Goal: Task Accomplishment & Management: Manage account settings

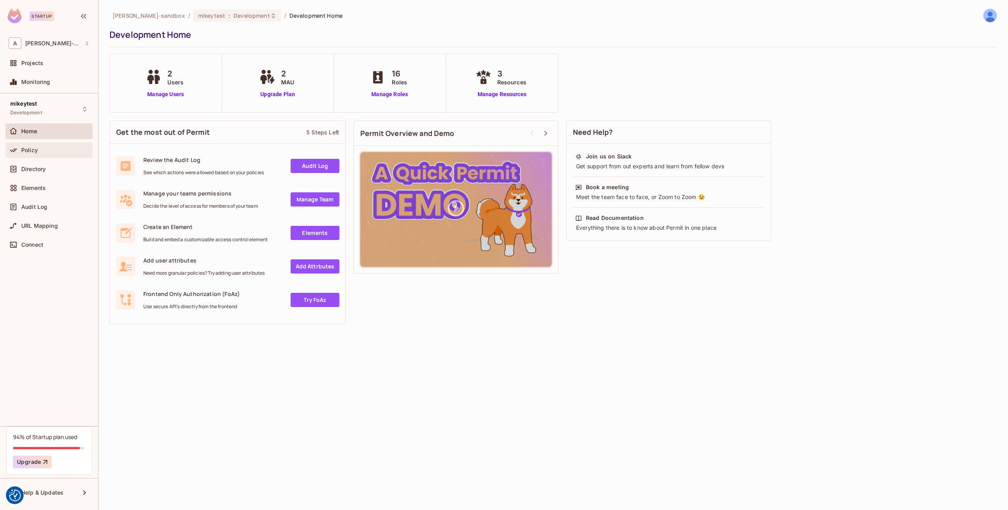
click at [43, 149] on div "Policy" at bounding box center [55, 150] width 68 height 6
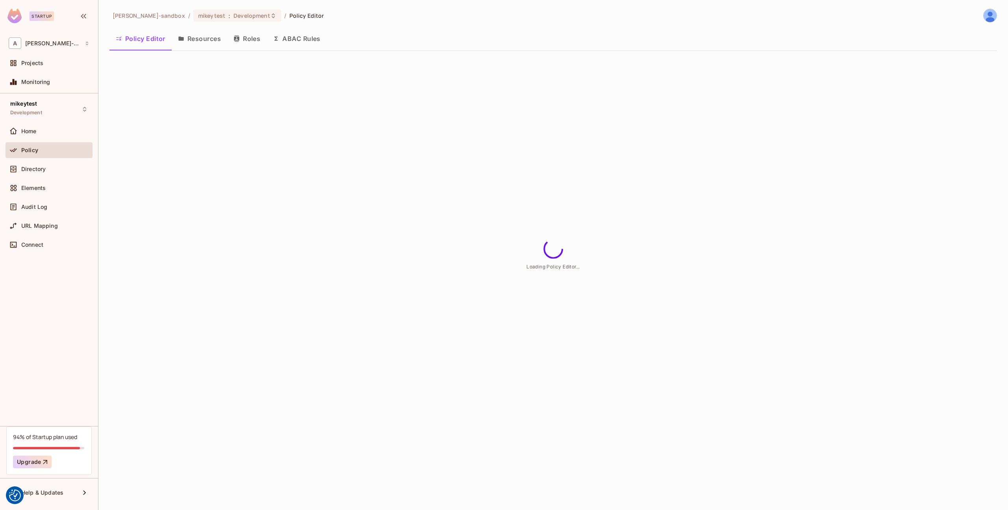
click at [311, 39] on button "ABAC Rules" at bounding box center [297, 39] width 60 height 20
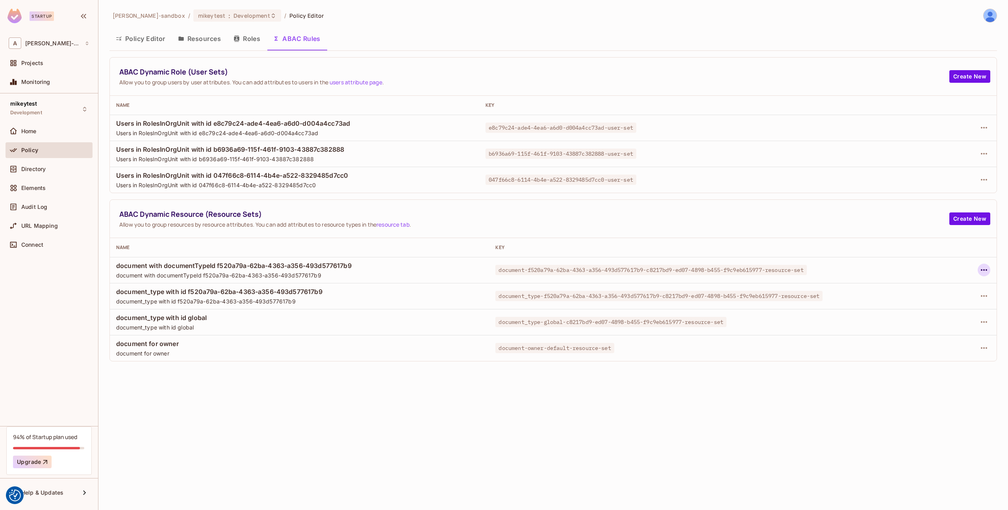
click at [985, 271] on icon "button" at bounding box center [983, 269] width 9 height 9
click at [815, 322] on li "Delete Dynamic Resource (Resource Set)" at bounding box center [807, 318] width 324 height 17
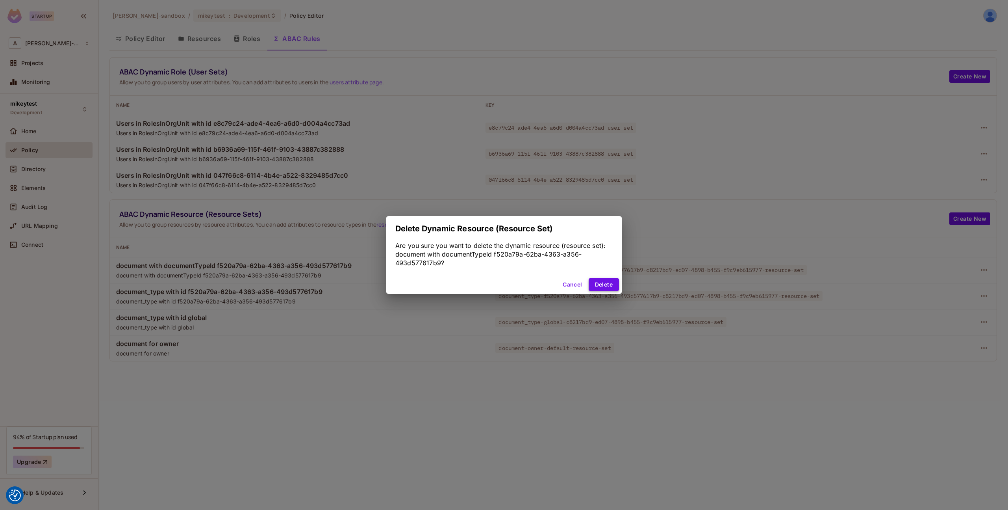
drag, startPoint x: 613, startPoint y: 285, endPoint x: 618, endPoint y: 285, distance: 5.1
click at [613, 285] on button "Delete" at bounding box center [604, 284] width 30 height 13
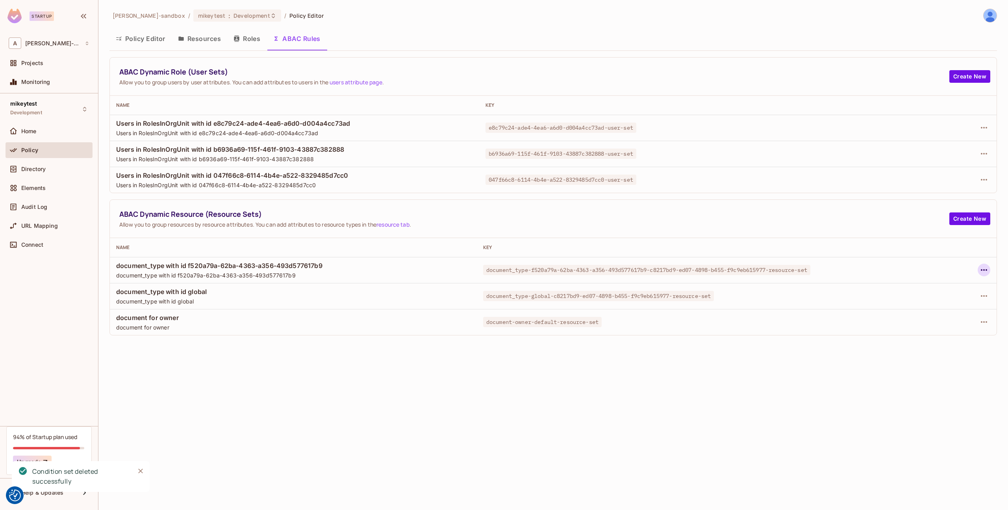
click at [984, 271] on icon "button" at bounding box center [983, 269] width 9 height 9
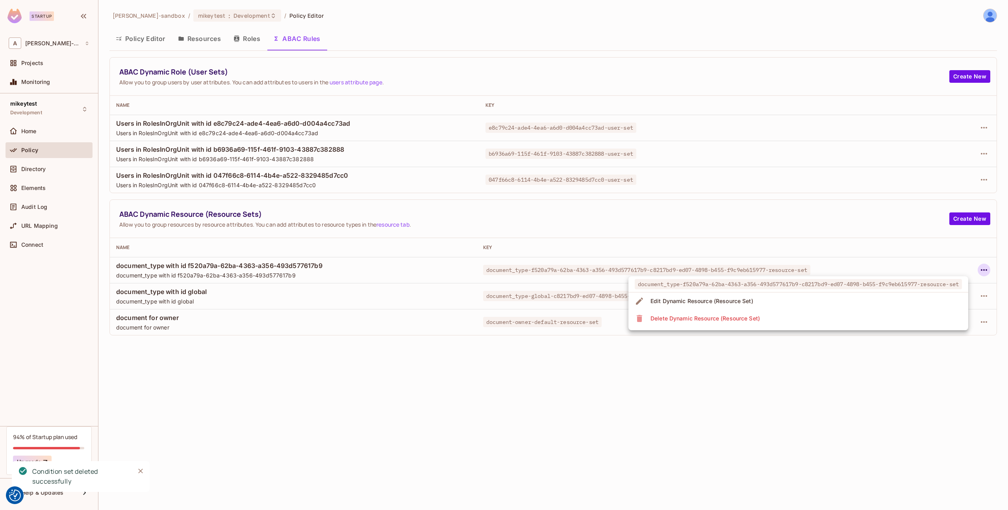
click at [841, 317] on li "Delete Dynamic Resource (Resource Set)" at bounding box center [799, 318] width 340 height 17
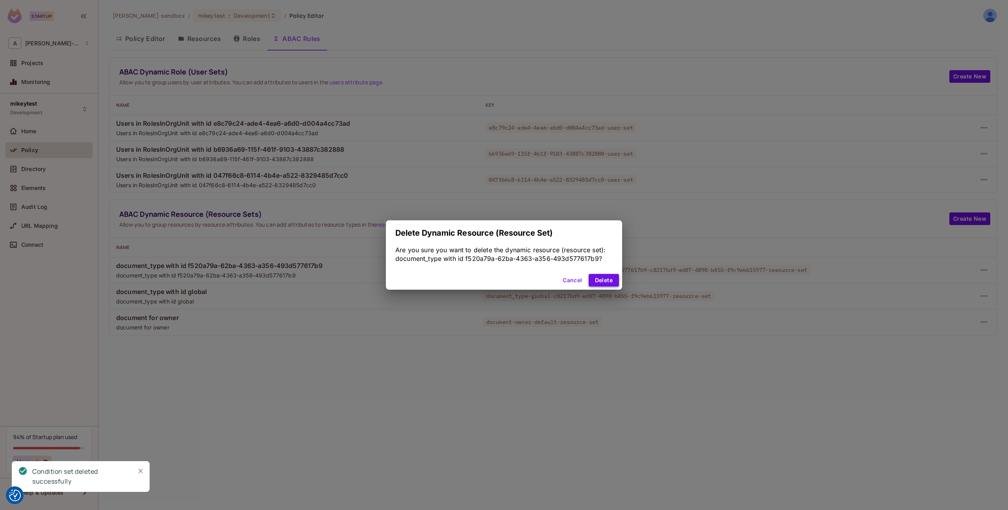
click at [615, 281] on button "Delete" at bounding box center [604, 280] width 30 height 13
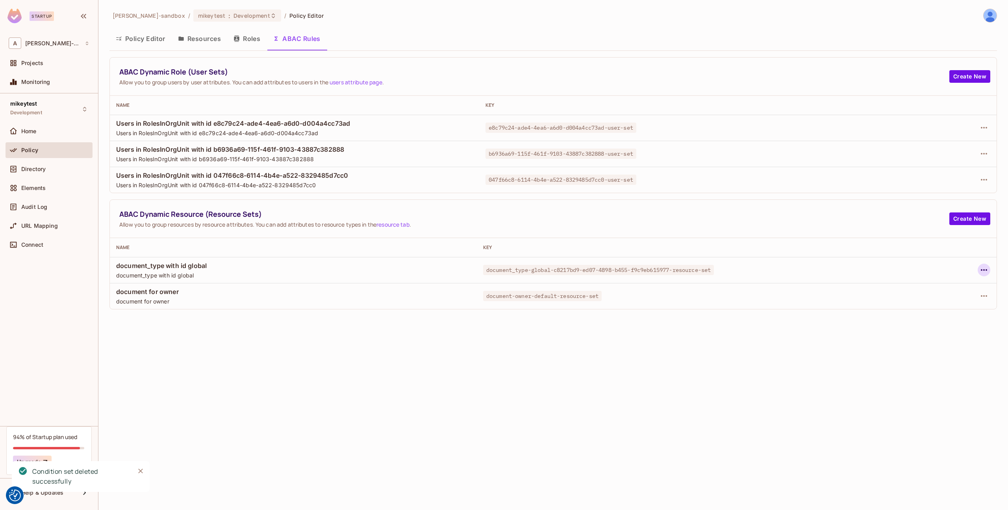
click at [985, 271] on icon "button" at bounding box center [983, 269] width 9 height 9
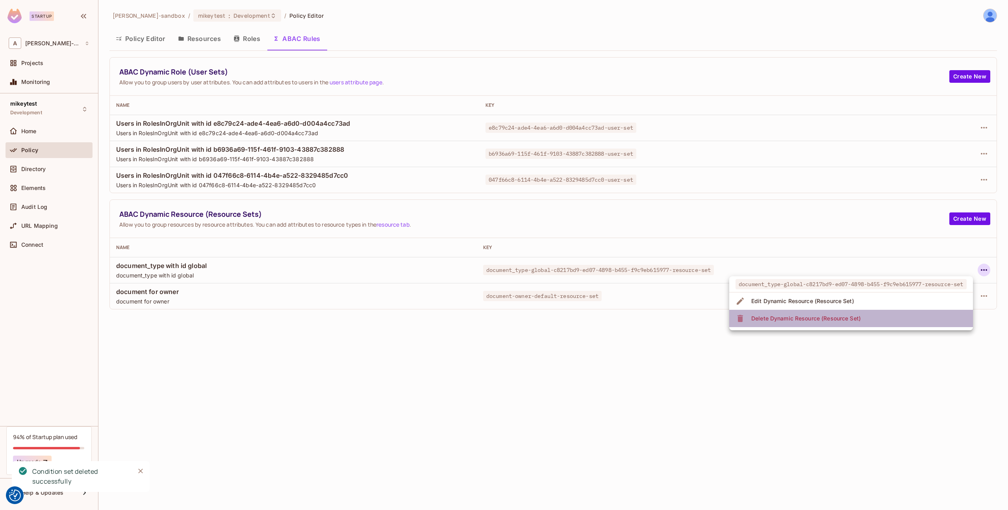
click at [837, 323] on span "Delete Dynamic Resource (Resource Set)" at bounding box center [806, 318] width 114 height 13
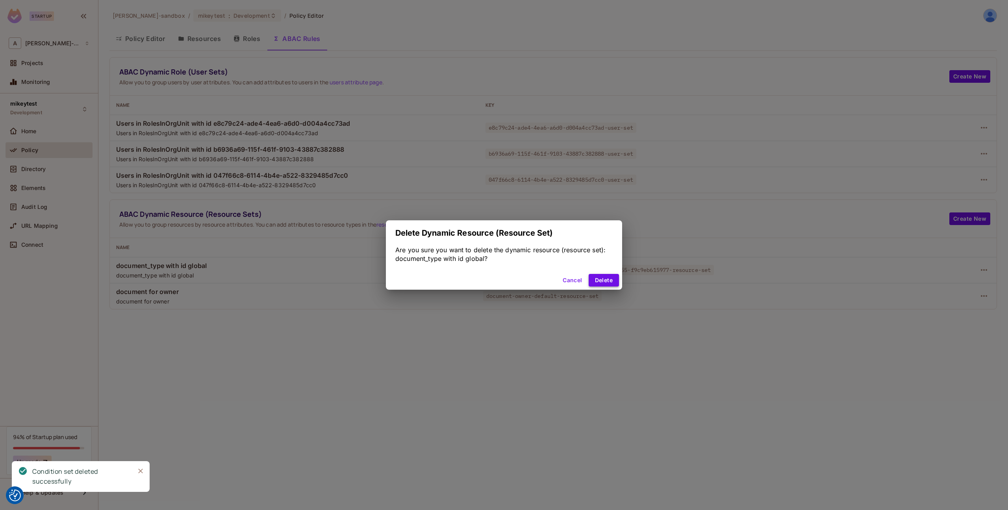
drag, startPoint x: 597, startPoint y: 279, endPoint x: 602, endPoint y: 283, distance: 6.2
click at [597, 279] on button "Delete" at bounding box center [604, 280] width 30 height 13
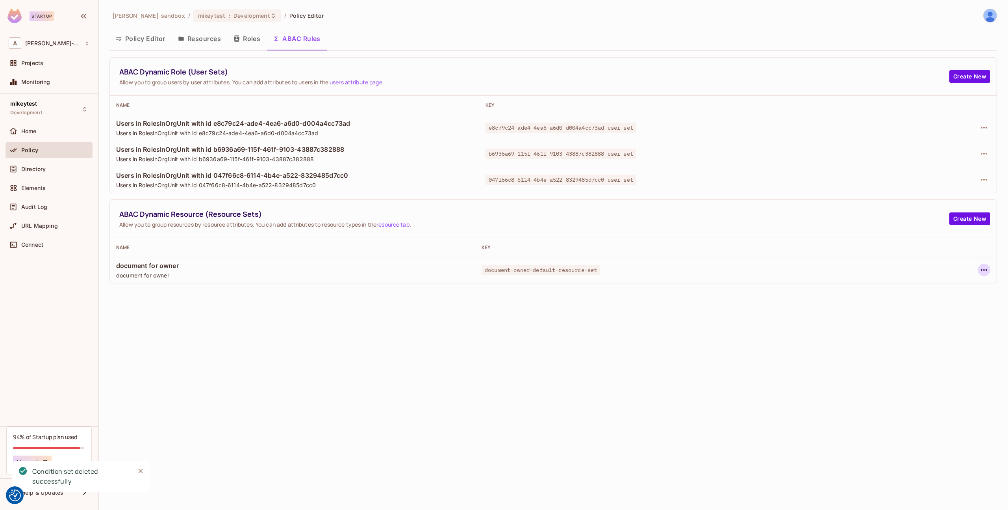
click at [985, 271] on icon "button" at bounding box center [983, 269] width 9 height 9
click at [915, 315] on div "Delete Dynamic Resource (Resource Set)" at bounding box center [919, 318] width 109 height 8
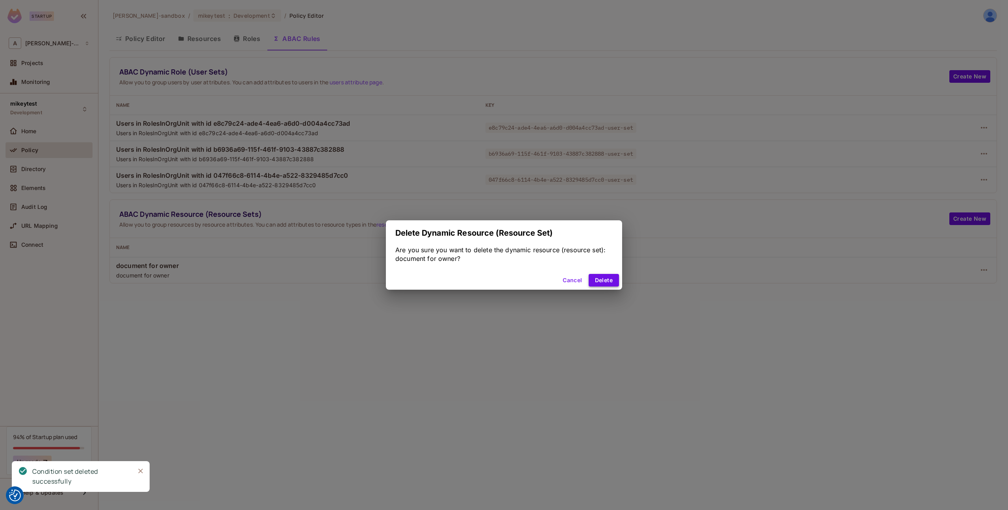
click at [594, 278] on button "Delete" at bounding box center [604, 280] width 30 height 13
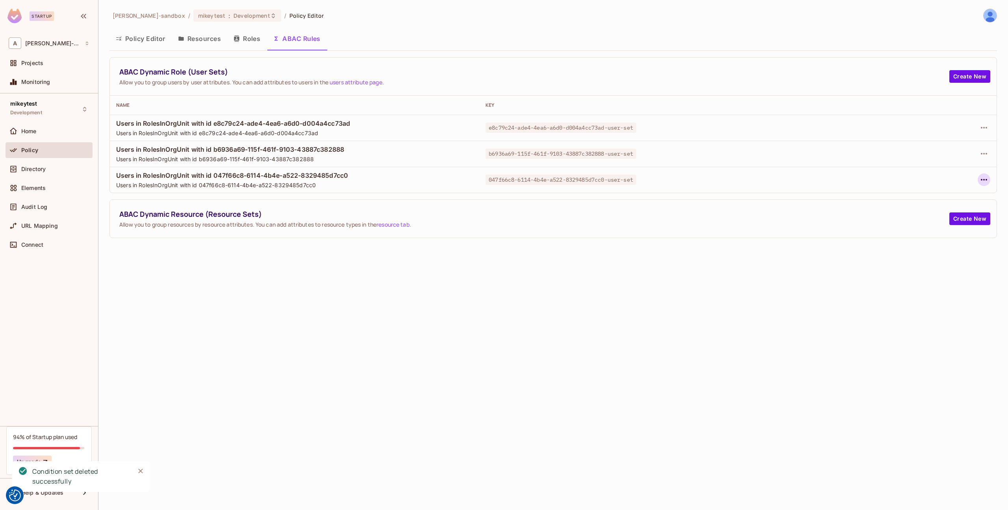
click at [984, 179] on icon "button" at bounding box center [984, 180] width 6 height 2
click at [935, 214] on div "Delete Dynamic Role (User Set)" at bounding box center [934, 215] width 84 height 8
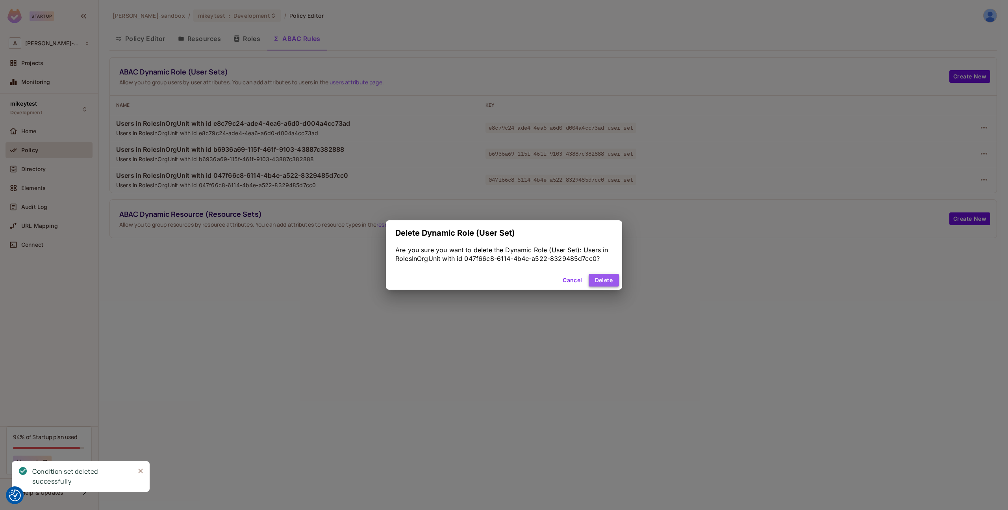
click at [601, 284] on button "Delete" at bounding box center [604, 280] width 30 height 13
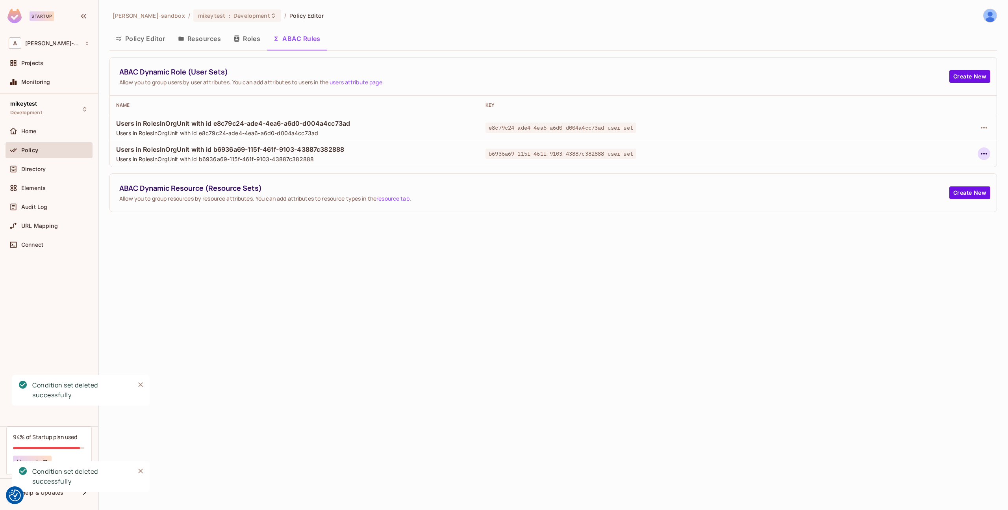
click at [984, 150] on icon "button" at bounding box center [983, 153] width 9 height 9
click at [908, 185] on div "Delete Dynamic Role (User Set)" at bounding box center [934, 189] width 84 height 8
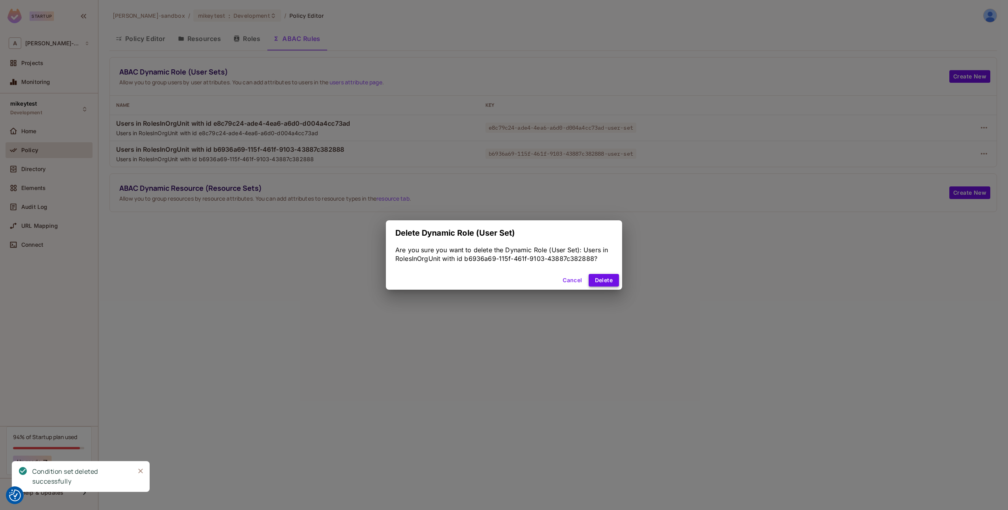
click at [609, 280] on button "Delete" at bounding box center [604, 280] width 30 height 13
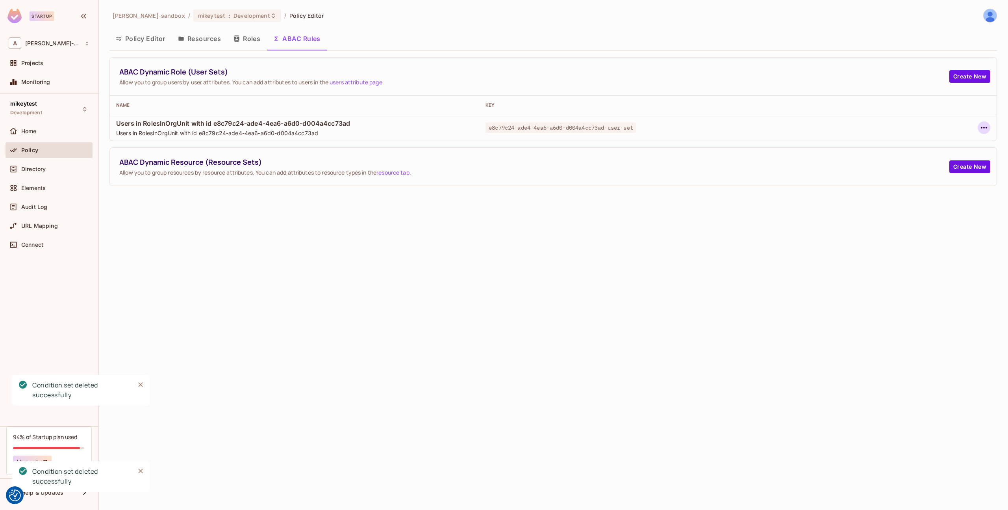
click at [983, 126] on icon "button" at bounding box center [983, 127] width 9 height 9
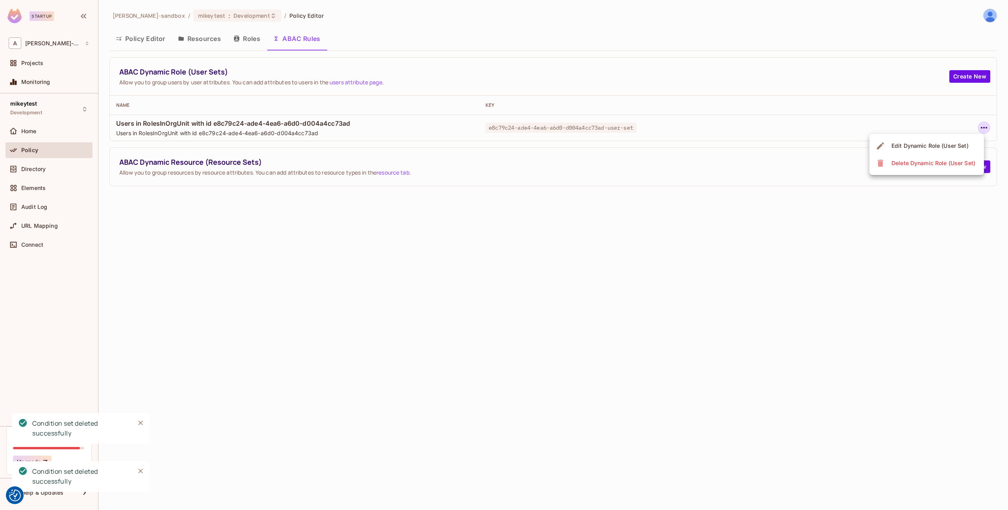
click at [944, 165] on div "Delete Dynamic Role (User Set)" at bounding box center [934, 163] width 84 height 8
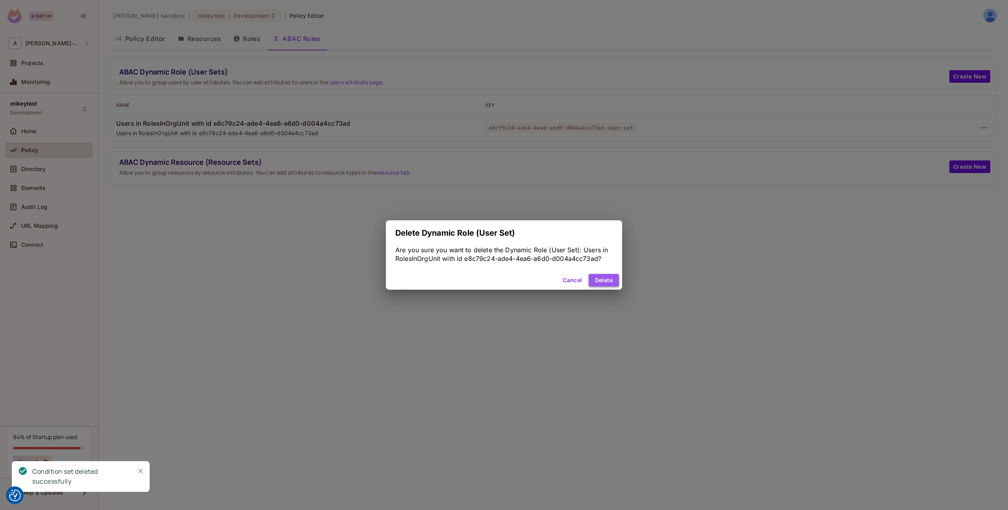
click at [602, 276] on button "Delete" at bounding box center [604, 280] width 30 height 13
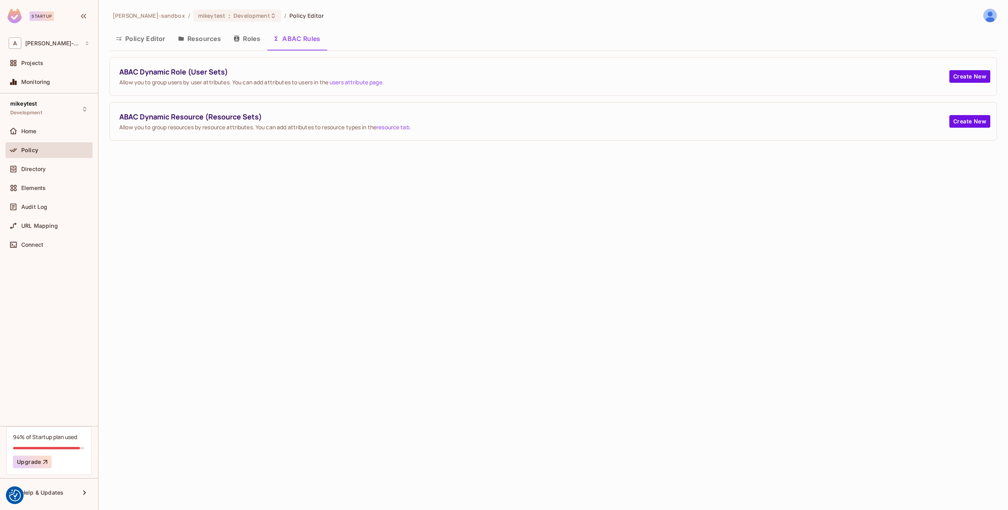
click at [520, 245] on div "alex-trustflight-sandbox / mikeytest : Development / Policy Editor Policy Edito…" at bounding box center [553, 255] width 910 height 510
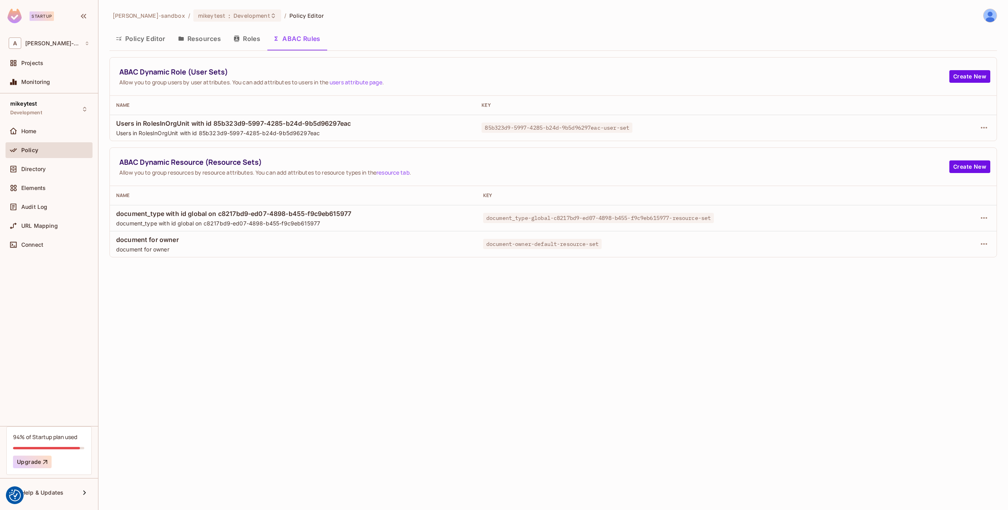
click at [534, 367] on div "alex-trustflight-sandbox / mikeytest : Development / Policy Editor Policy Edito…" at bounding box center [553, 255] width 910 height 510
click at [50, 166] on div "Directory" at bounding box center [55, 169] width 68 height 6
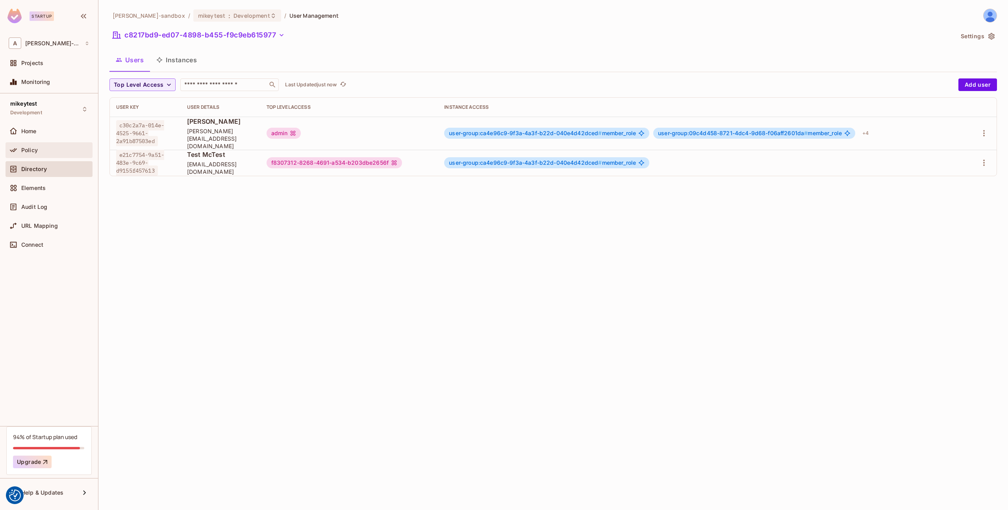
click at [46, 153] on div "Policy" at bounding box center [55, 150] width 68 height 6
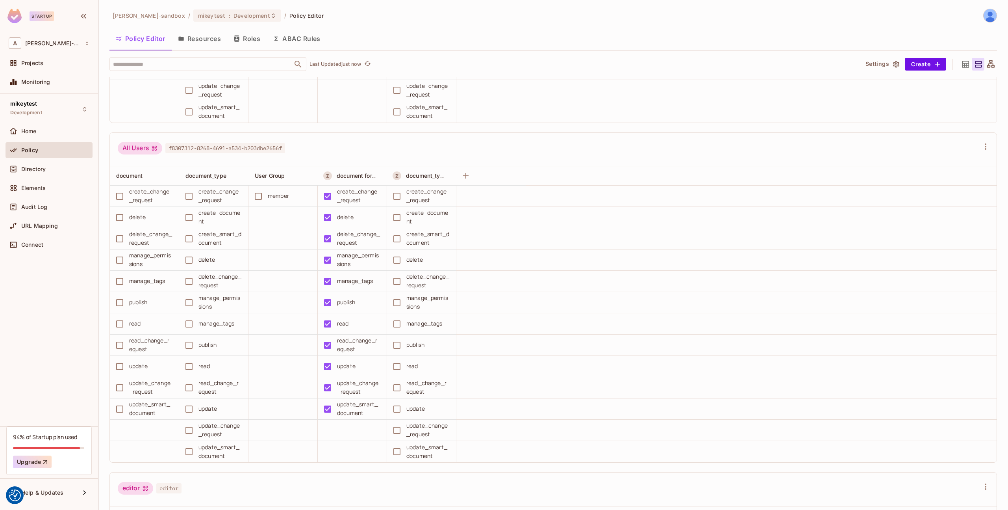
scroll to position [299, 0]
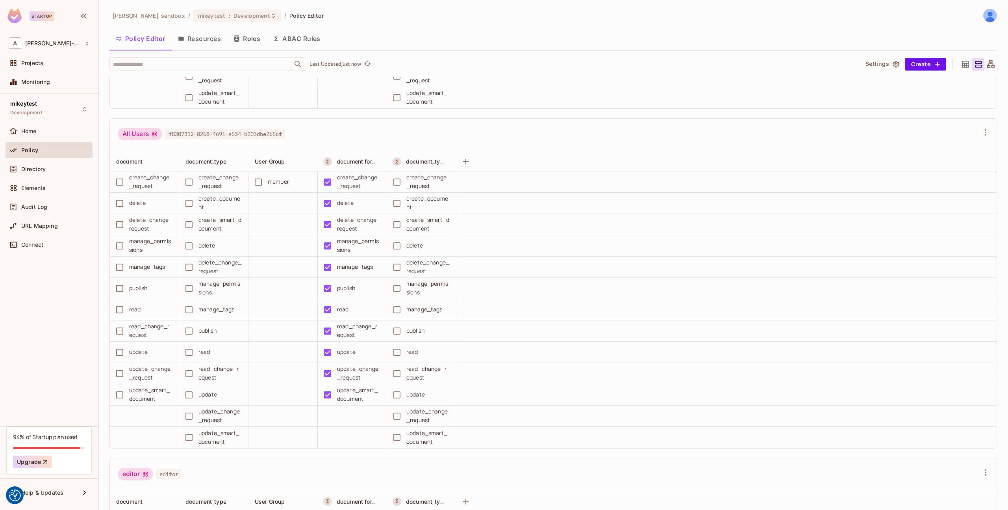
click at [304, 39] on button "ABAC Rules" at bounding box center [297, 39] width 60 height 20
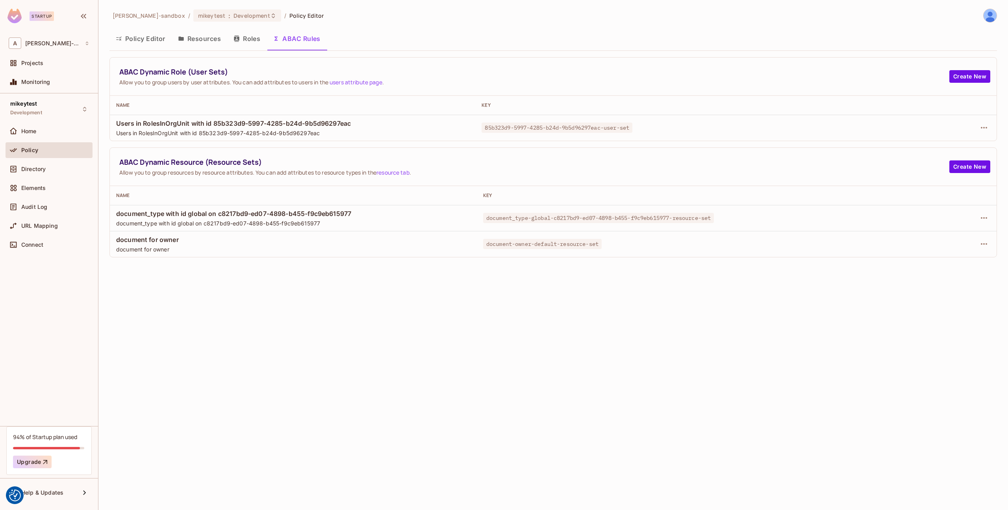
click at [389, 361] on div "alex-trustflight-sandbox / mikeytest : Development / Policy Editor Policy Edito…" at bounding box center [553, 255] width 910 height 510
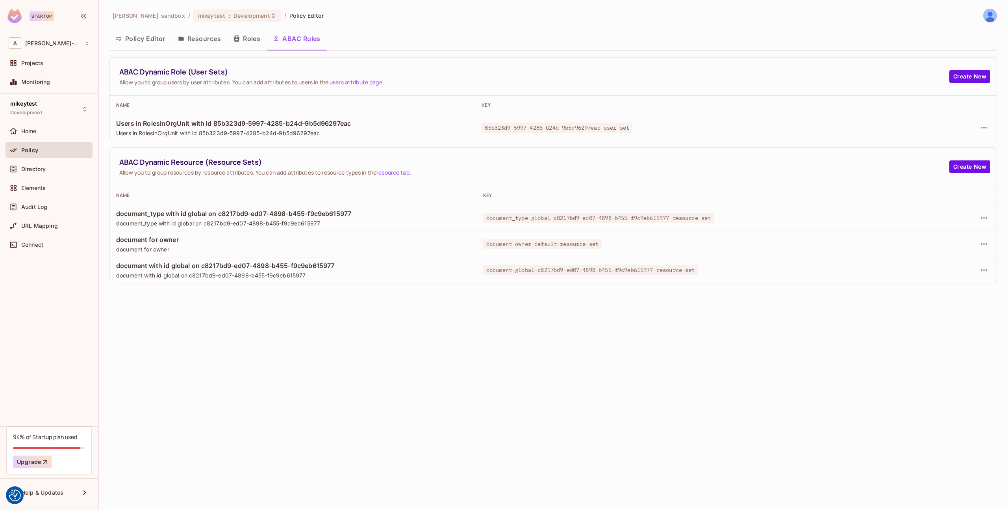
click at [142, 35] on button "Policy Editor" at bounding box center [140, 39] width 62 height 20
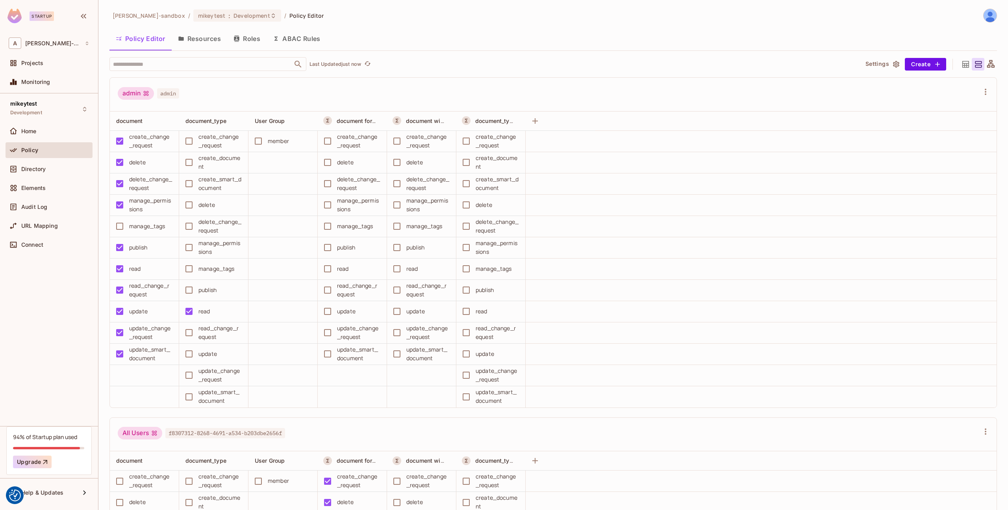
click at [307, 36] on button "ABAC Rules" at bounding box center [297, 39] width 60 height 20
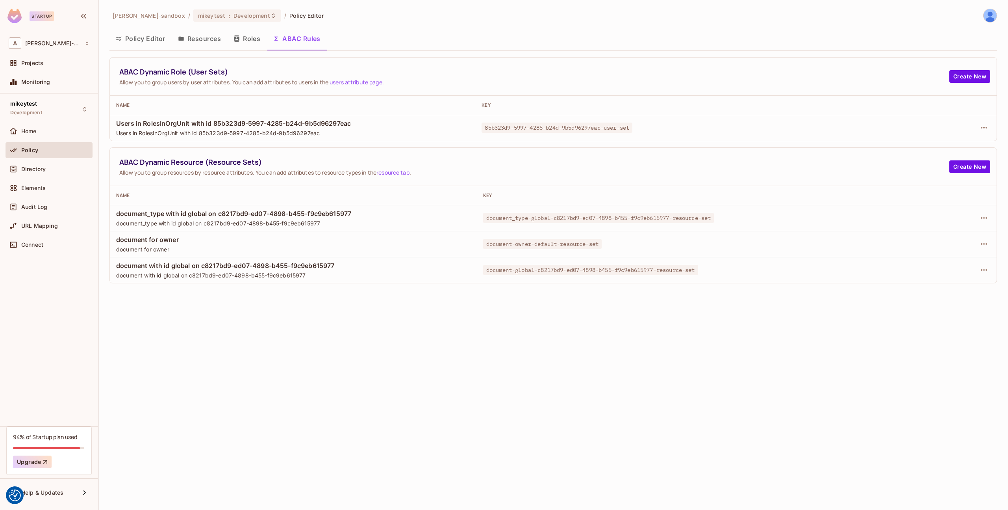
click at [148, 46] on button "Policy Editor" at bounding box center [140, 39] width 62 height 20
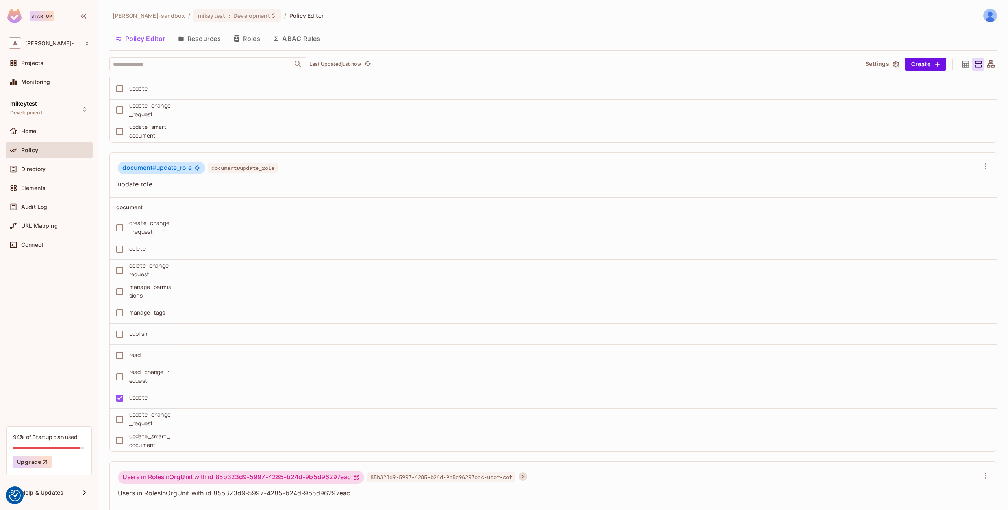
scroll to position [4769, 0]
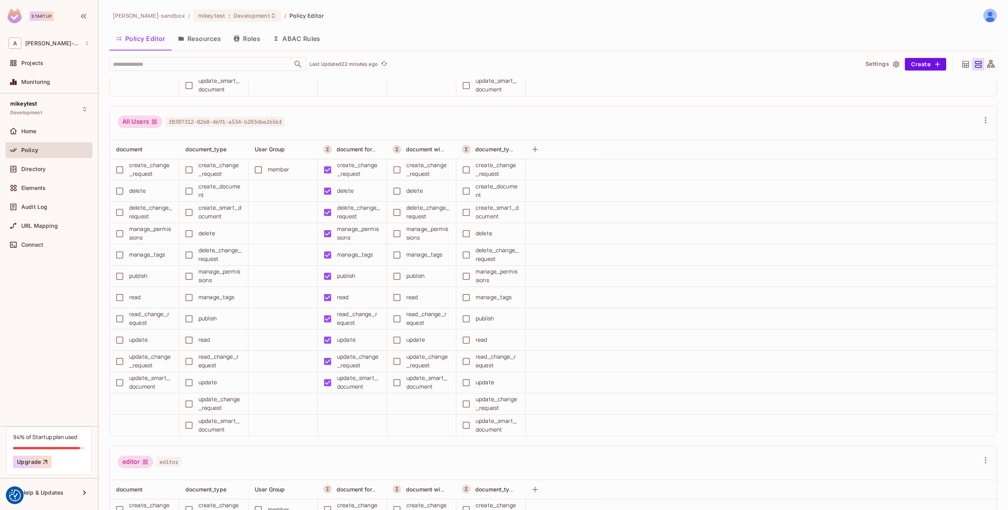
scroll to position [311, 0]
click at [57, 172] on div "Directory" at bounding box center [49, 168] width 81 height 9
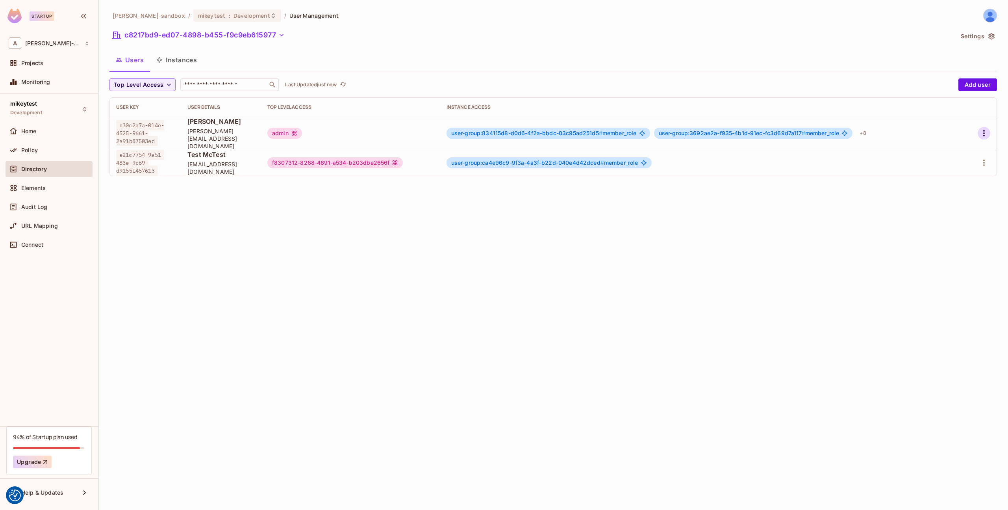
click at [981, 131] on icon "button" at bounding box center [983, 132] width 9 height 9
click at [953, 150] on li "Edit" at bounding box center [950, 147] width 70 height 17
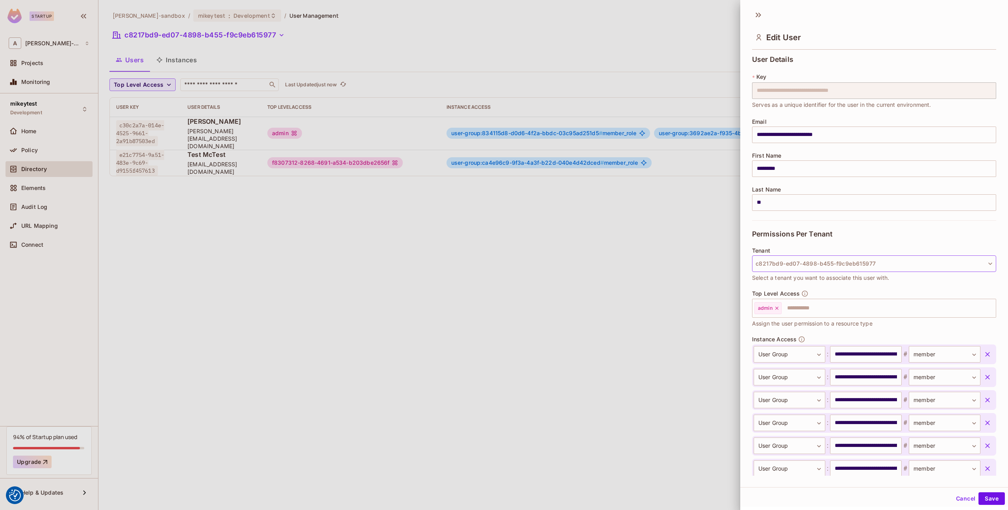
scroll to position [138, 0]
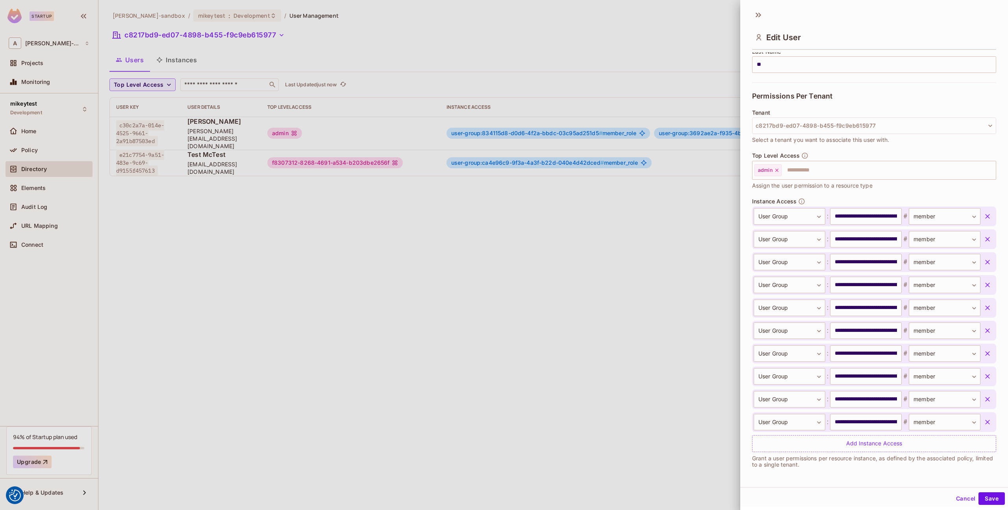
click at [632, 93] on div at bounding box center [504, 255] width 1008 height 510
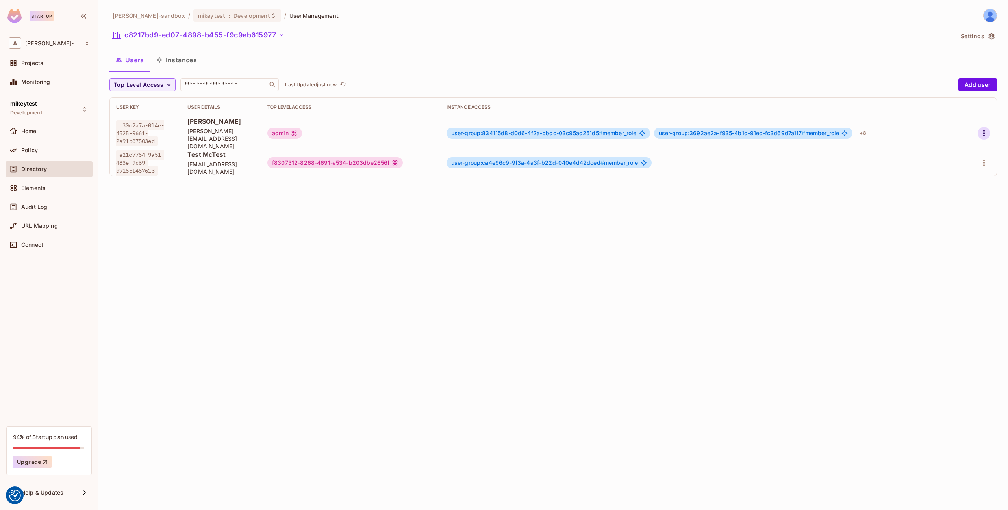
click at [986, 131] on icon "button" at bounding box center [983, 132] width 9 height 9
click at [949, 165] on div "Edit Attributes" at bounding box center [956, 165] width 39 height 8
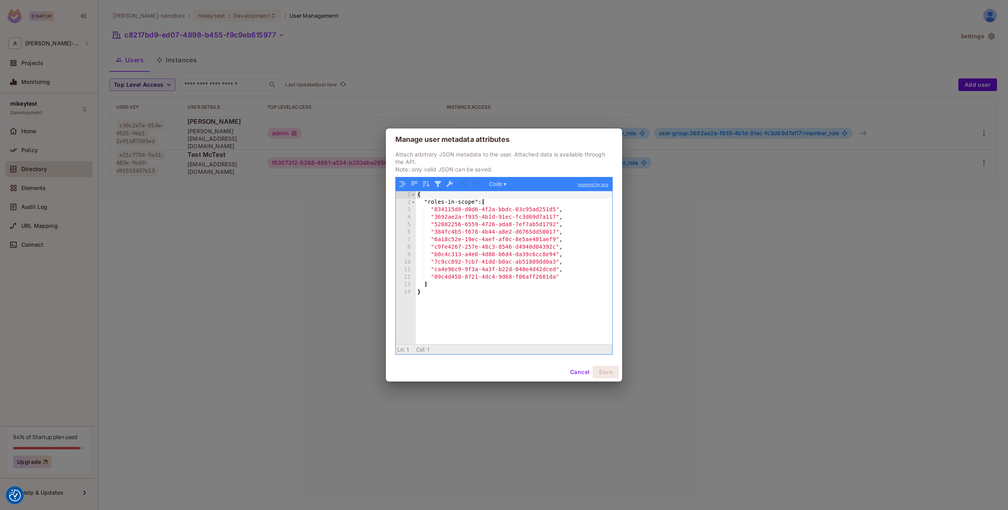
click at [577, 375] on button "Cancel" at bounding box center [580, 371] width 26 height 13
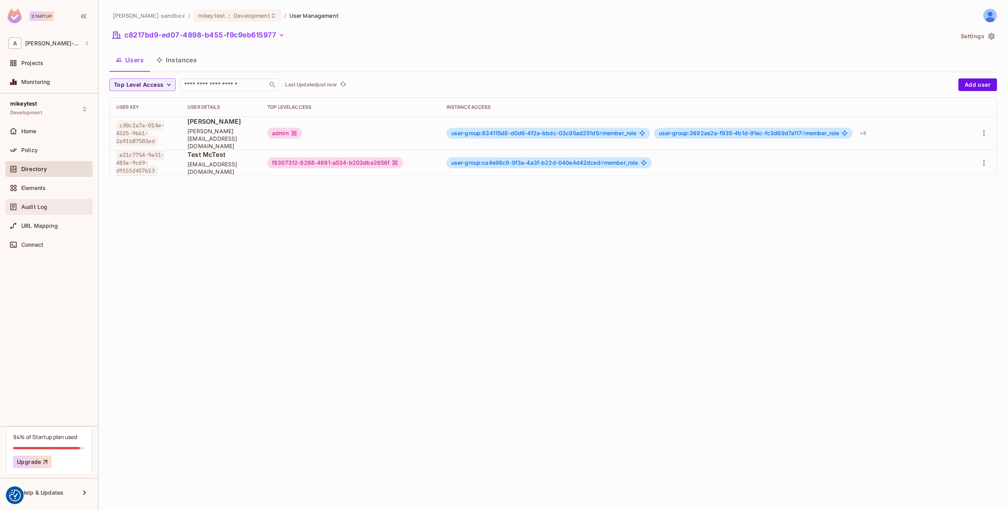
click at [34, 204] on span "Audit Log" at bounding box center [34, 207] width 26 height 6
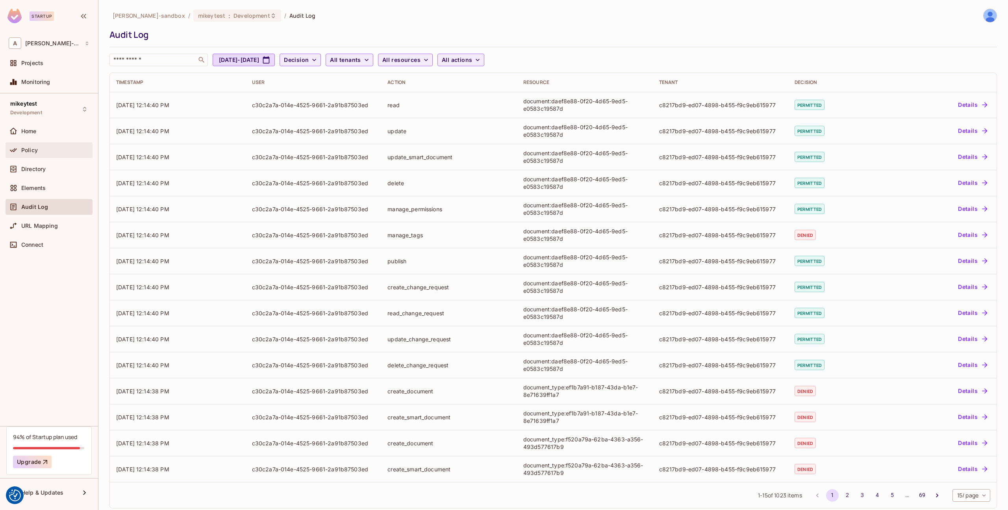
click at [37, 149] on span "Policy" at bounding box center [29, 150] width 17 height 6
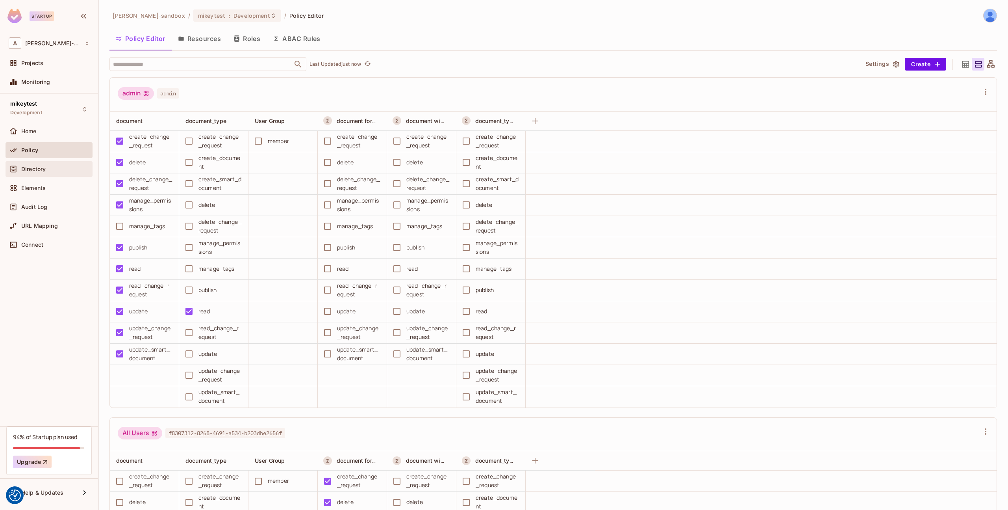
click at [47, 175] on div "Directory" at bounding box center [49, 169] width 87 height 16
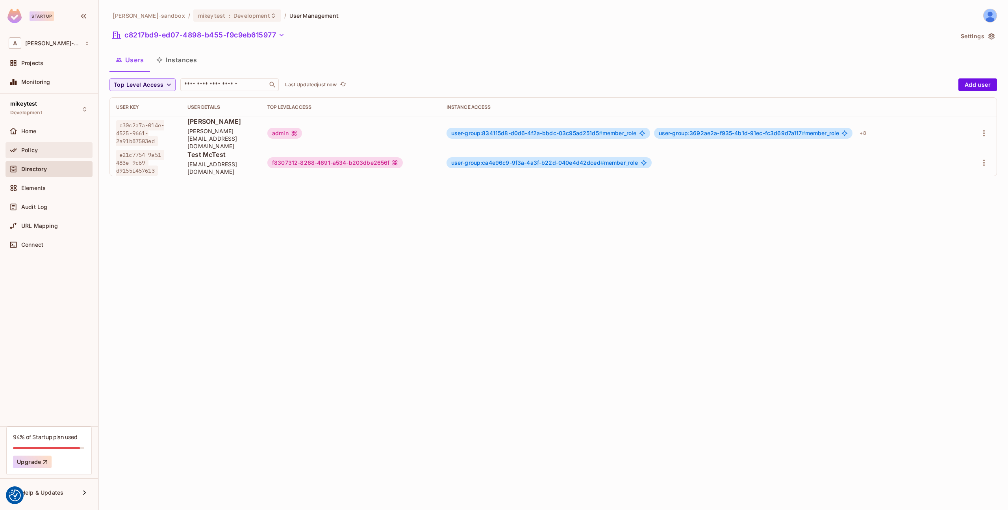
click at [26, 150] on span "Policy" at bounding box center [29, 150] width 17 height 6
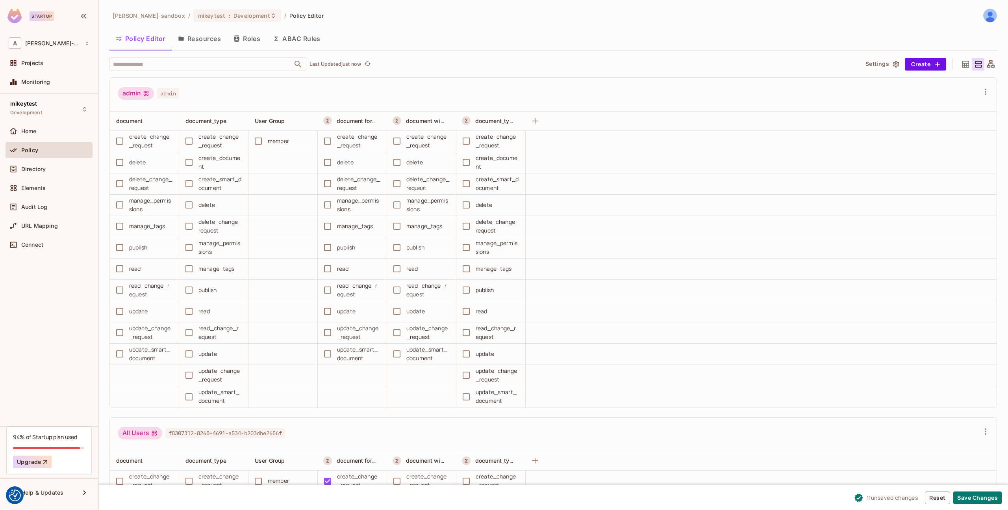
drag, startPoint x: 979, startPoint y: 495, endPoint x: 793, endPoint y: 279, distance: 285.6
click at [979, 495] on button "Save Changes" at bounding box center [977, 497] width 48 height 13
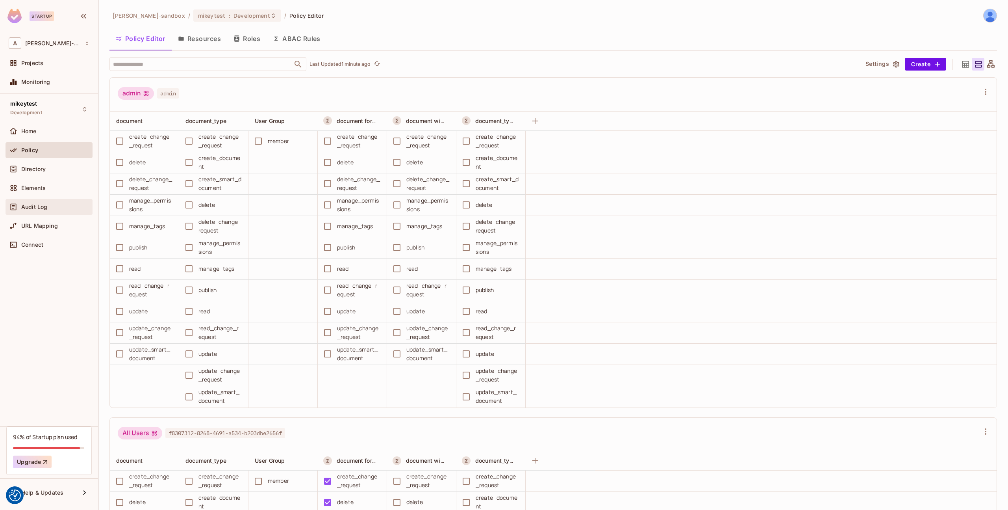
click at [33, 204] on span "Audit Log" at bounding box center [34, 207] width 26 height 6
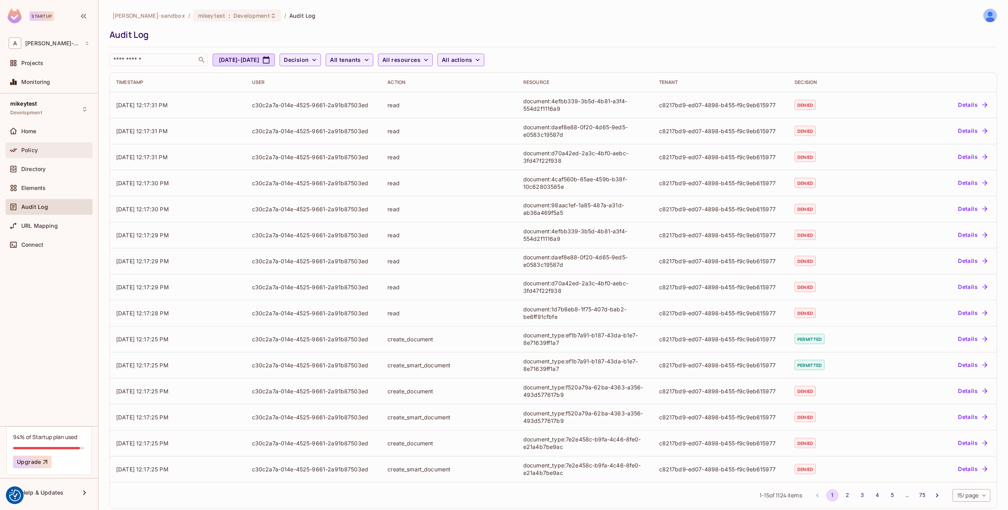
click at [53, 152] on div "Policy" at bounding box center [55, 150] width 68 height 6
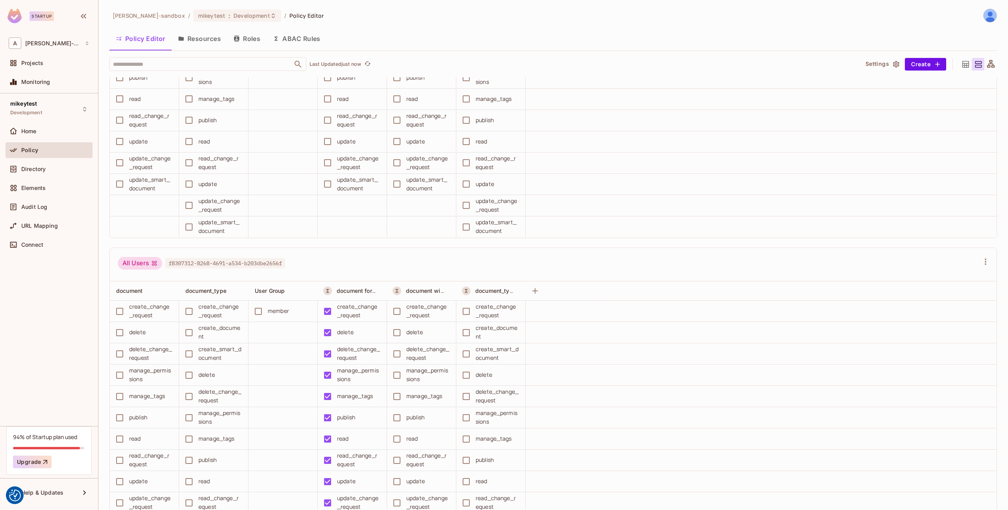
scroll to position [294, 0]
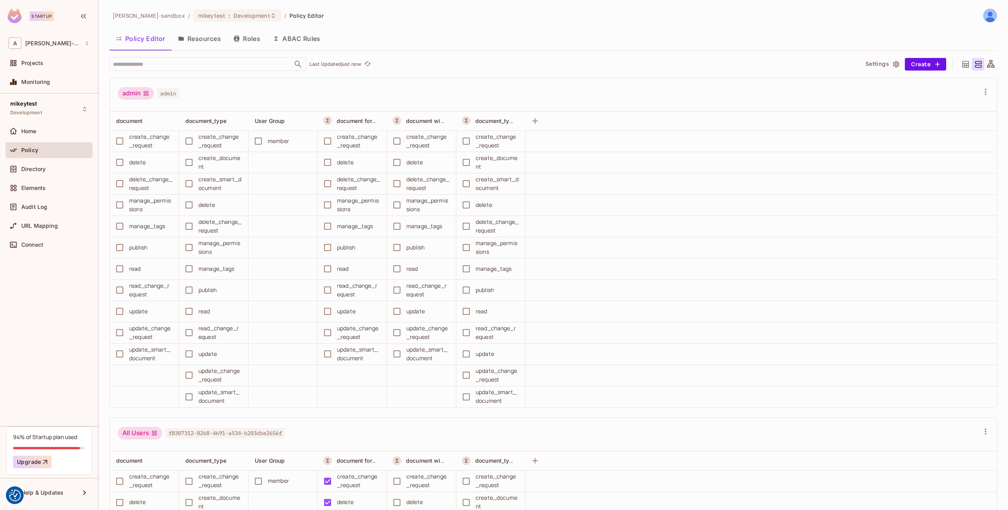
scroll to position [205, 0]
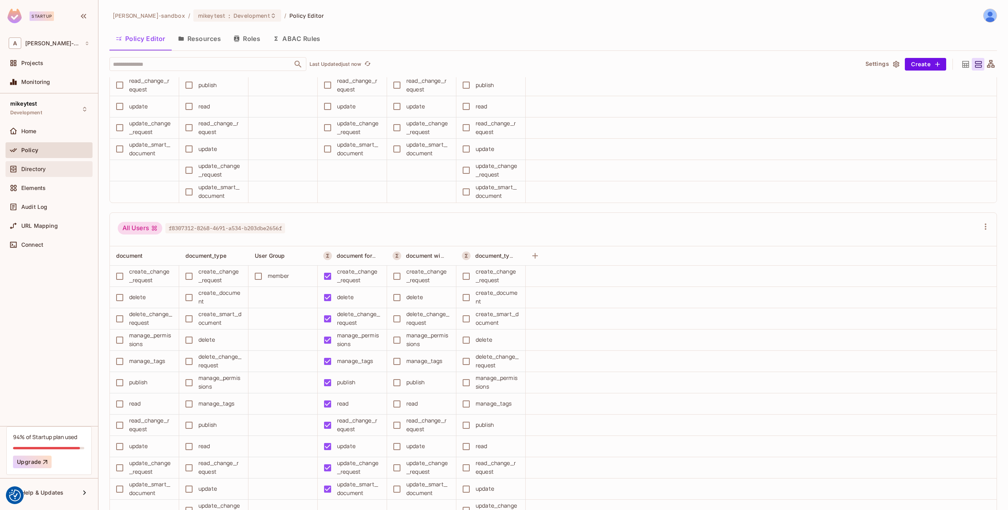
click at [56, 175] on div "Directory" at bounding box center [49, 169] width 87 height 16
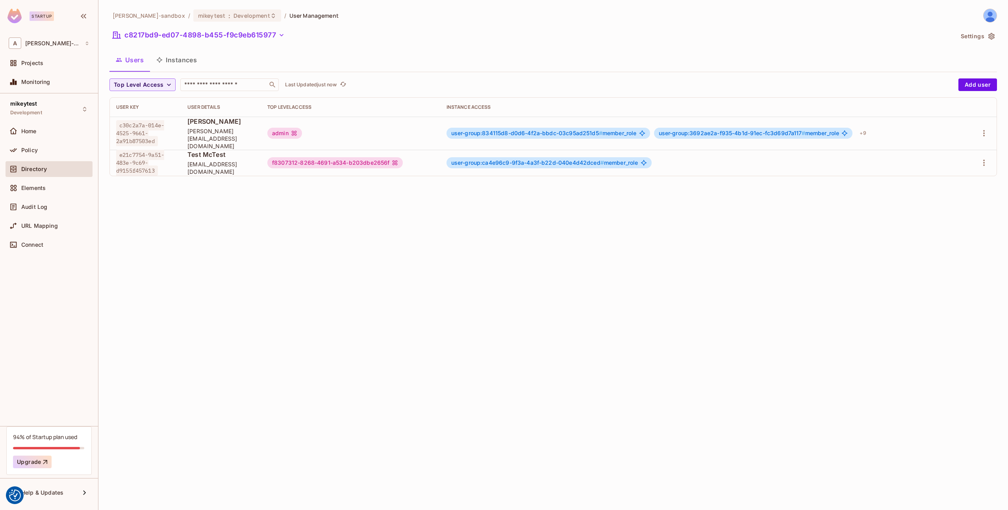
click at [185, 59] on button "Instances" at bounding box center [176, 60] width 53 height 20
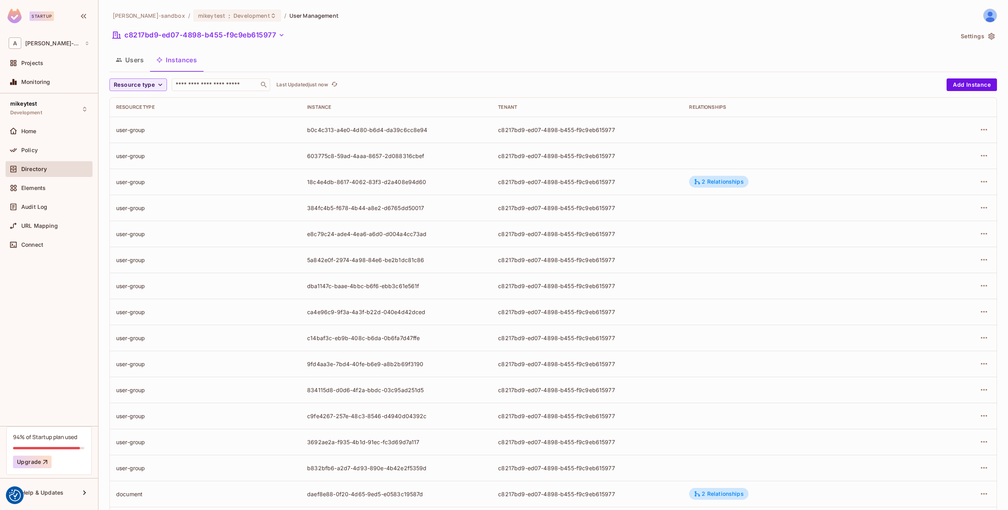
click at [136, 60] on button "Users" at bounding box center [129, 60] width 41 height 20
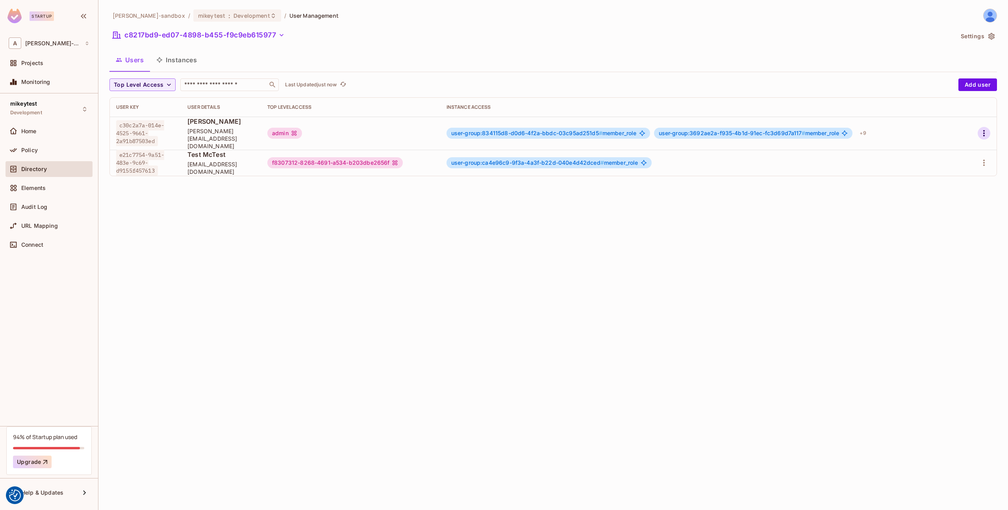
click at [988, 130] on icon "button" at bounding box center [983, 132] width 9 height 9
click at [957, 149] on li "Edit" at bounding box center [950, 147] width 70 height 17
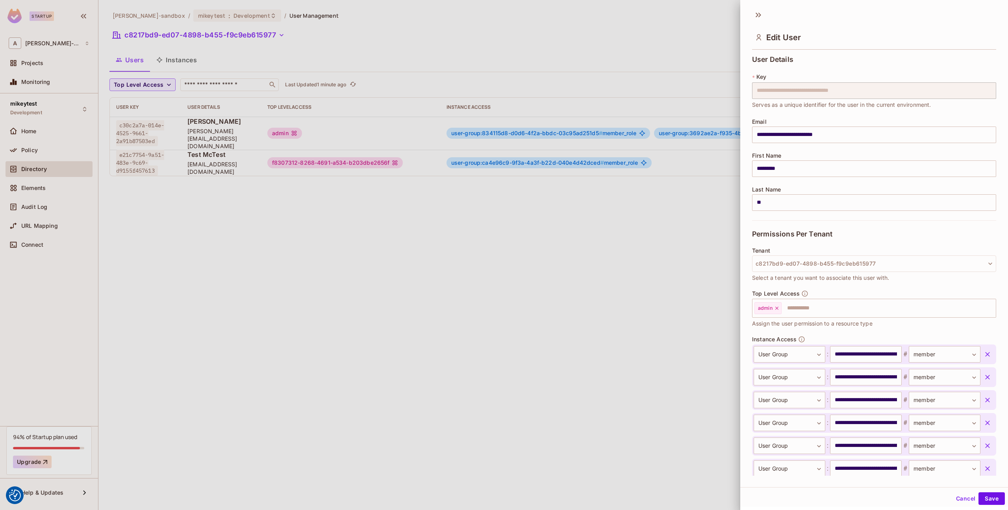
click at [317, 38] on div at bounding box center [504, 255] width 1008 height 510
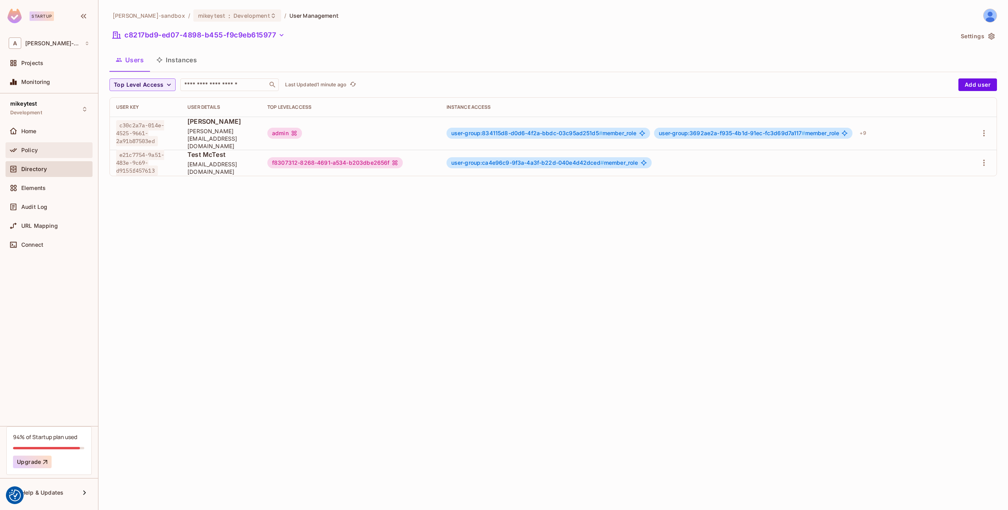
drag, startPoint x: 29, startPoint y: 158, endPoint x: 32, endPoint y: 153, distance: 5.5
click at [29, 158] on div "Policy" at bounding box center [49, 151] width 87 height 19
click at [32, 153] on div "Policy" at bounding box center [49, 149] width 81 height 9
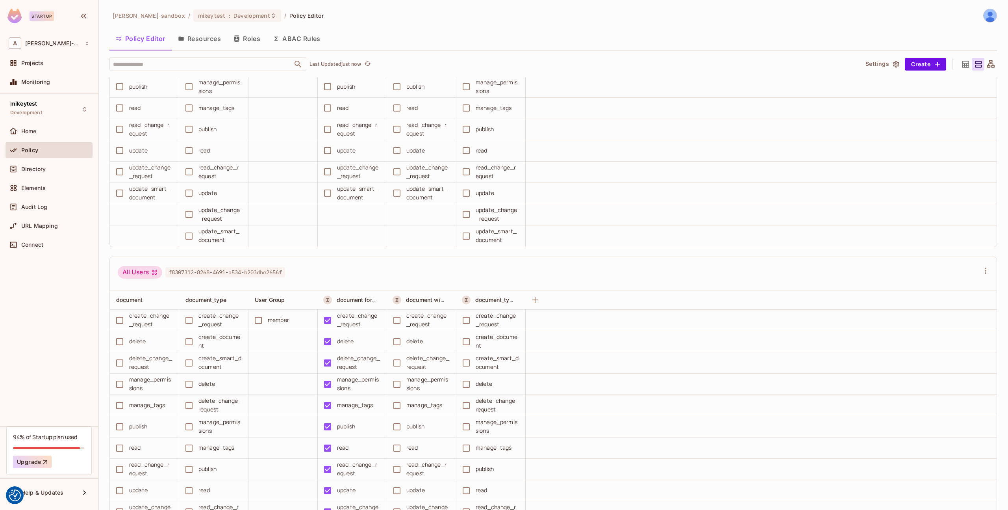
scroll to position [335, 0]
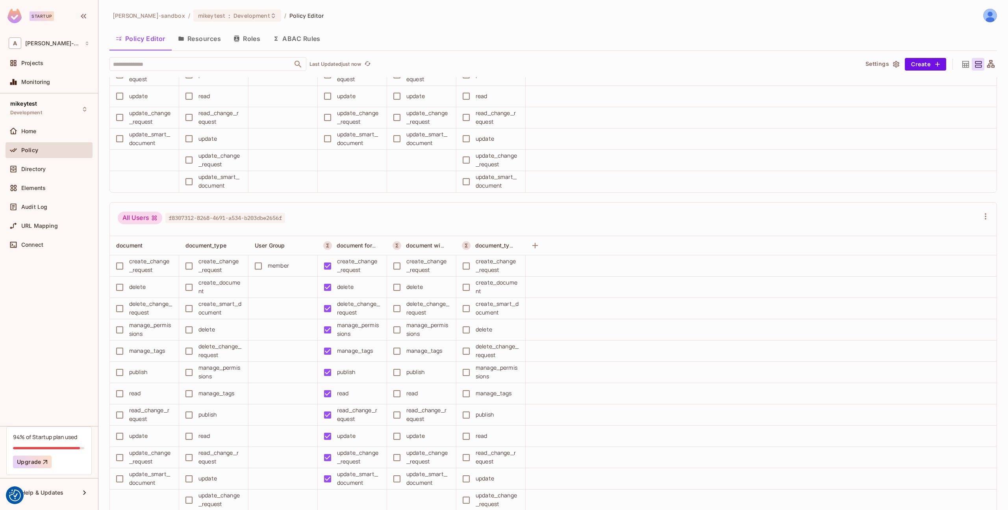
scroll to position [337, 0]
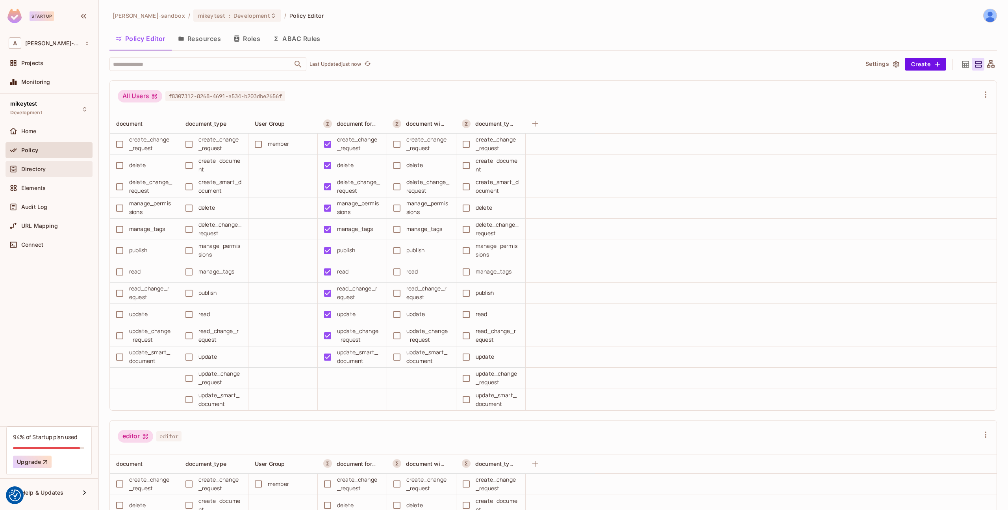
click at [41, 172] on div "Directory" at bounding box center [49, 168] width 81 height 9
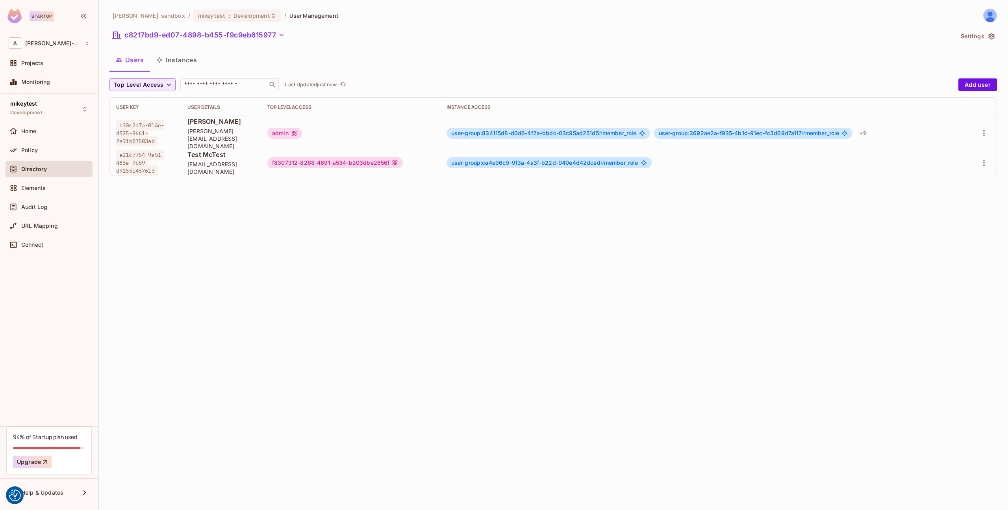
click at [186, 58] on button "Instances" at bounding box center [176, 60] width 53 height 20
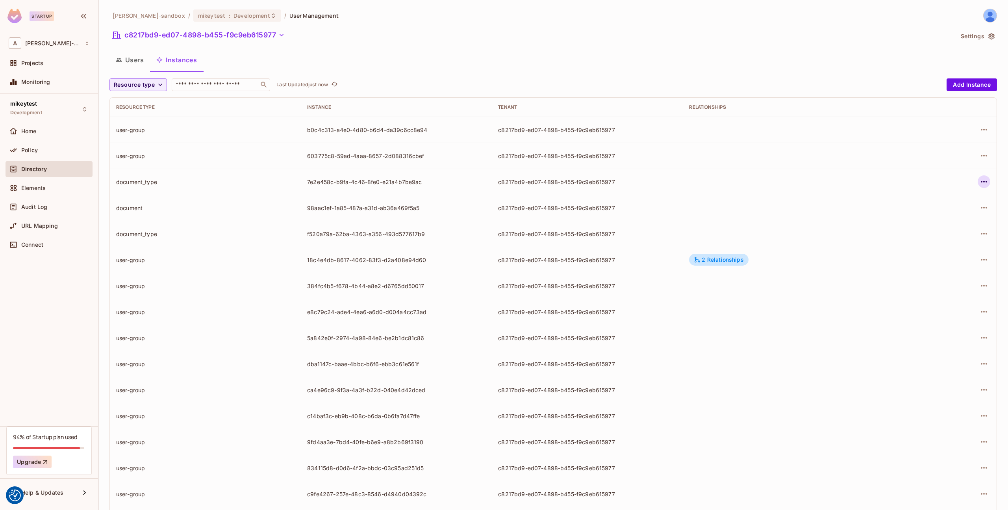
click at [985, 181] on icon "button" at bounding box center [983, 181] width 9 height 9
click at [926, 213] on div "Edit Attributes" at bounding box center [926, 217] width 39 height 8
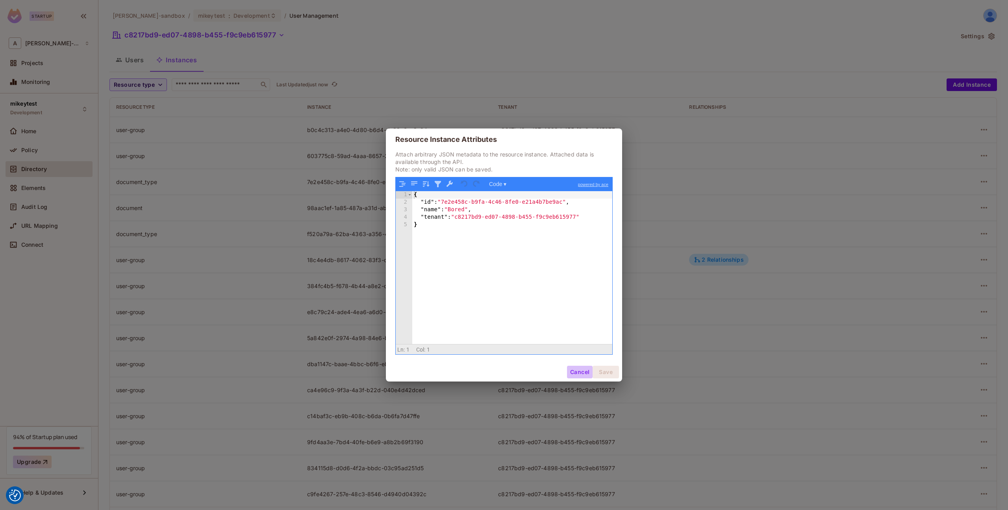
click at [575, 373] on button "Cancel" at bounding box center [580, 371] width 26 height 13
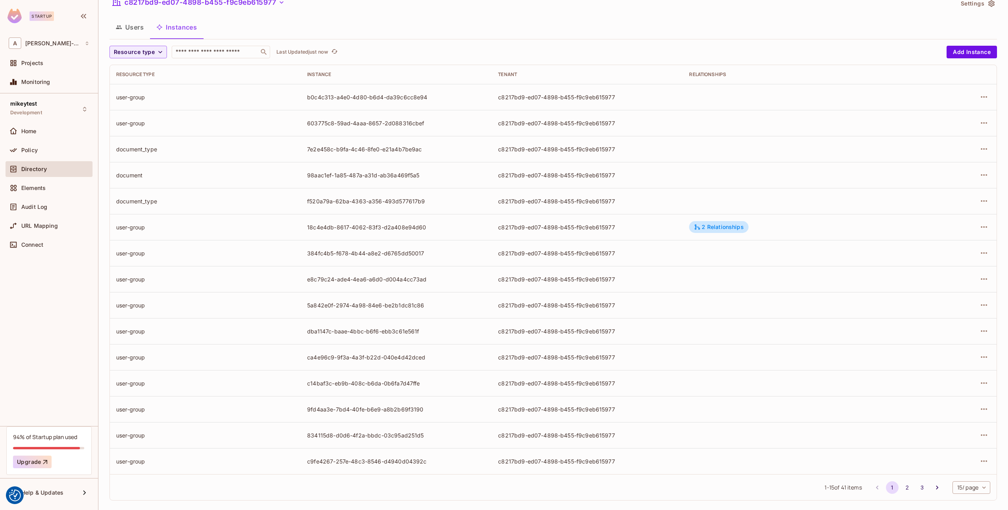
scroll to position [41, 0]
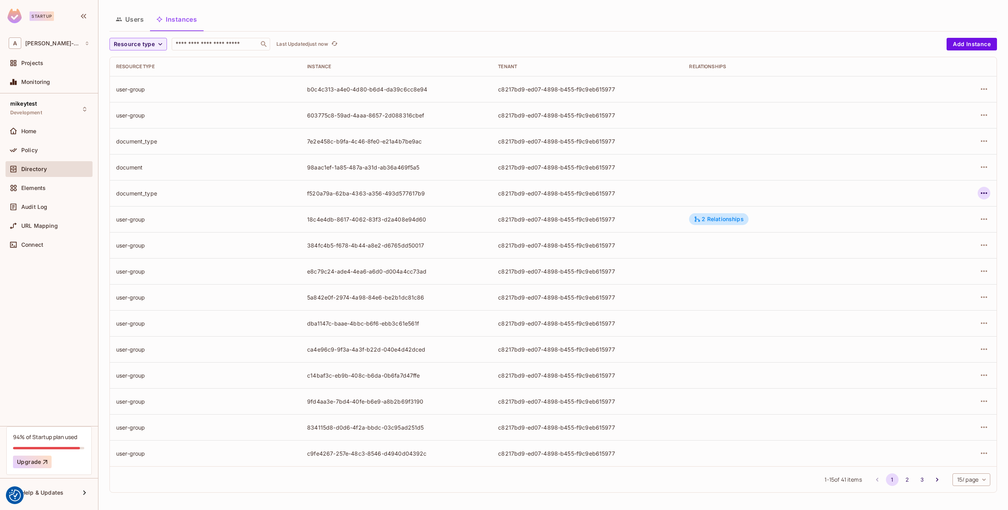
click at [987, 192] on icon "button" at bounding box center [983, 192] width 9 height 9
click at [927, 230] on div "Edit Attributes" at bounding box center [926, 228] width 39 height 8
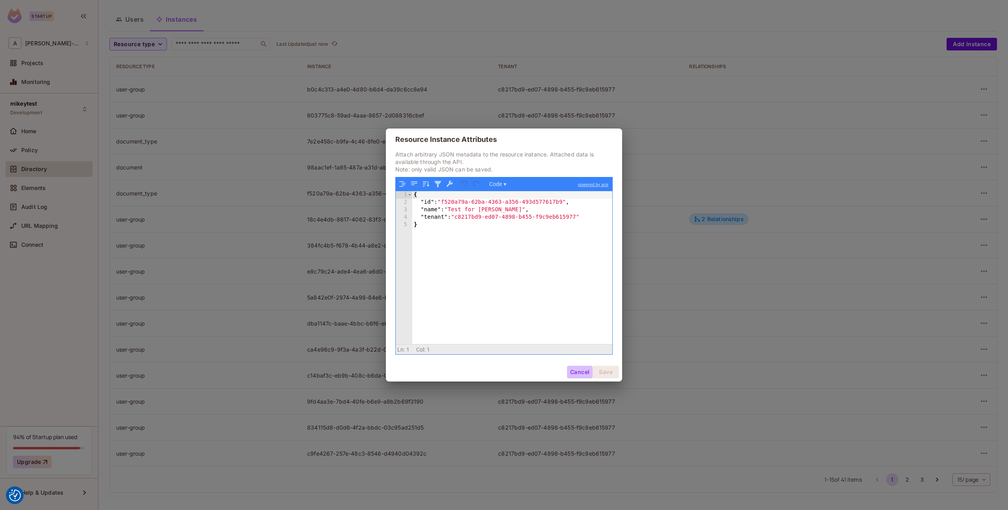
click at [582, 370] on button "Cancel" at bounding box center [580, 371] width 26 height 13
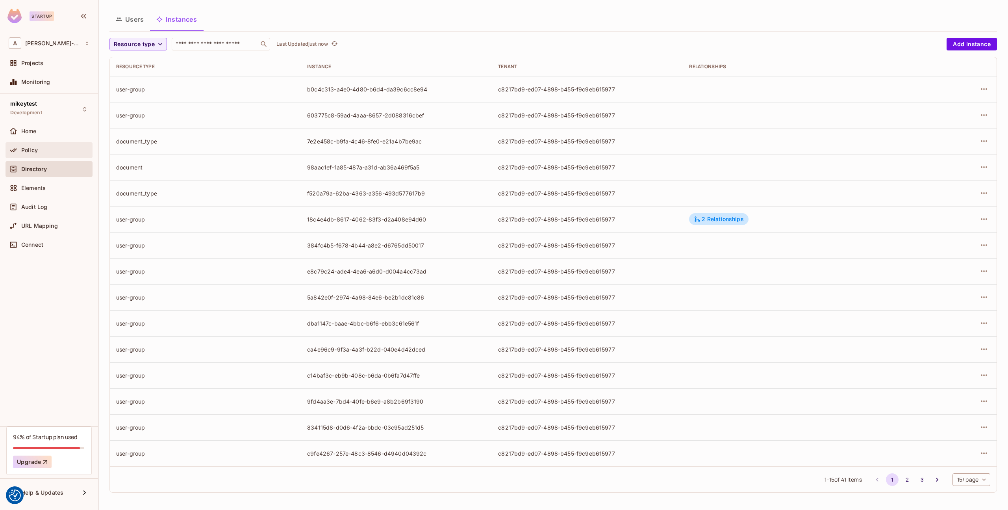
click at [34, 149] on span "Policy" at bounding box center [29, 150] width 17 height 6
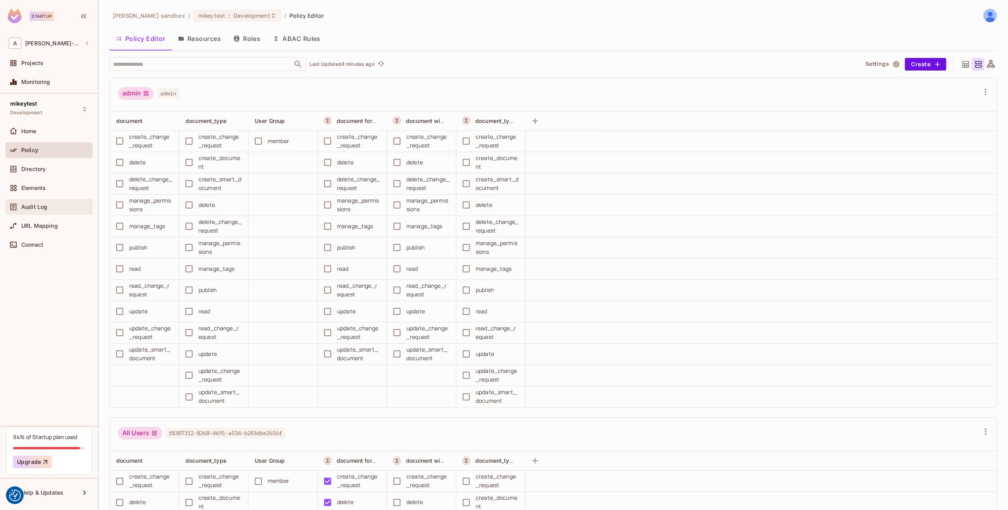
click at [28, 200] on div "Audit Log" at bounding box center [49, 207] width 87 height 16
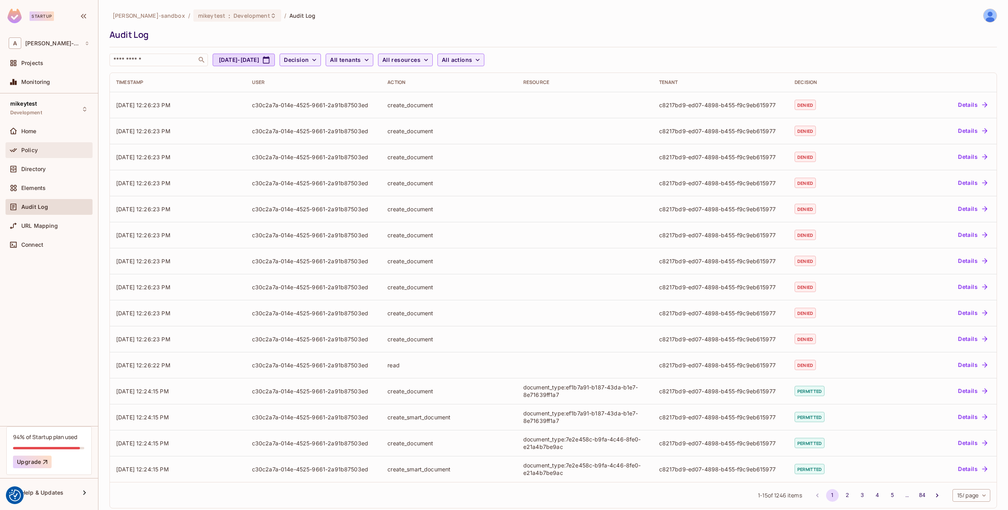
click at [33, 152] on span "Policy" at bounding box center [29, 150] width 17 height 6
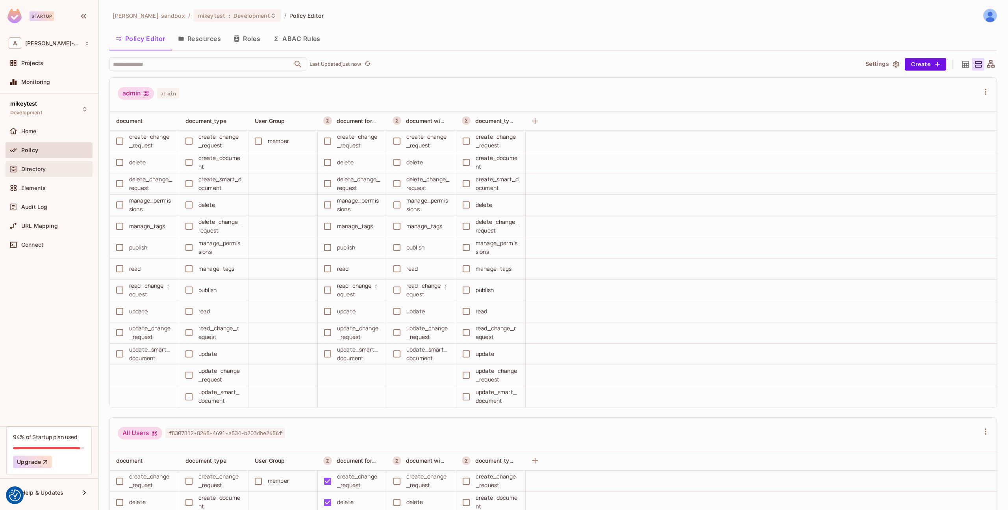
click at [42, 175] on div "Directory" at bounding box center [49, 169] width 87 height 16
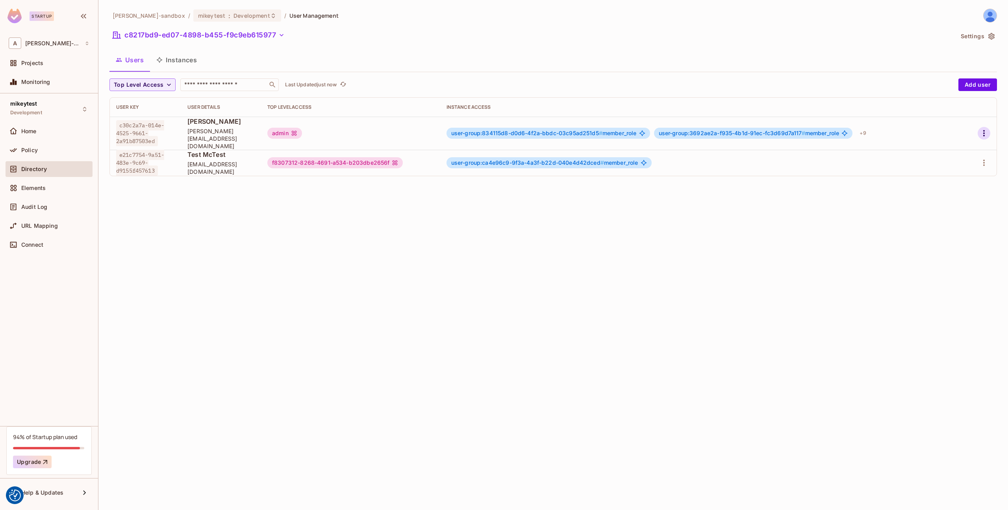
click at [979, 128] on icon "button" at bounding box center [983, 132] width 9 height 9
click at [951, 148] on li "Edit" at bounding box center [950, 147] width 70 height 17
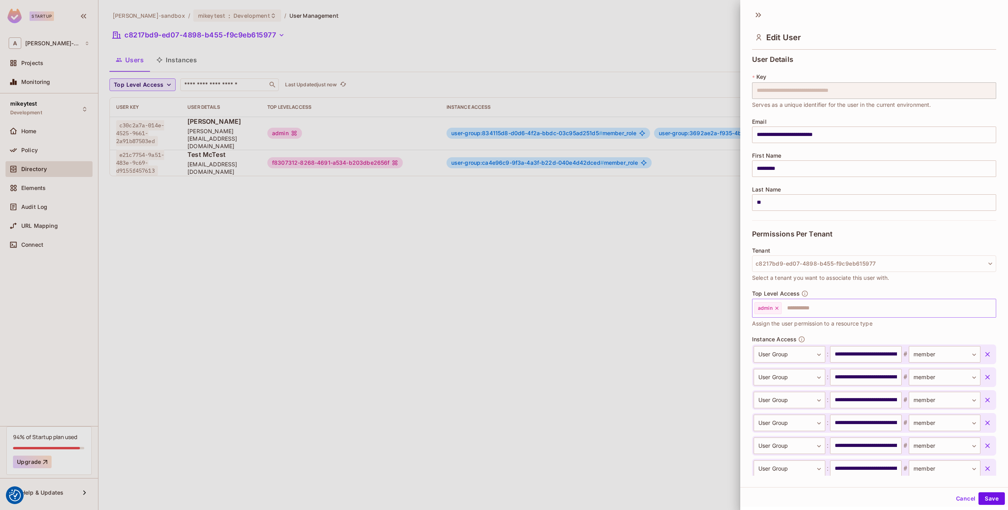
click at [794, 308] on input "text" at bounding box center [881, 308] width 198 height 16
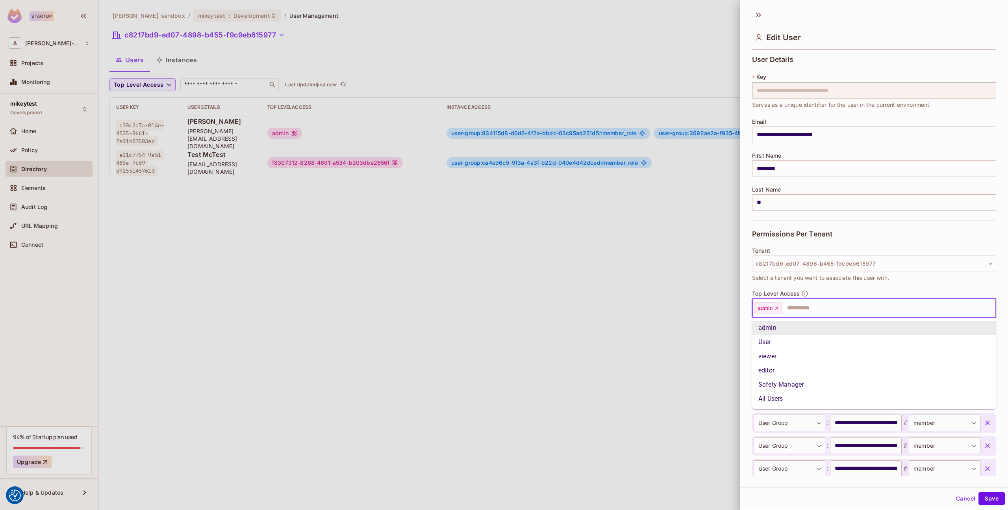
click at [787, 399] on li "All Users" at bounding box center [874, 398] width 244 height 14
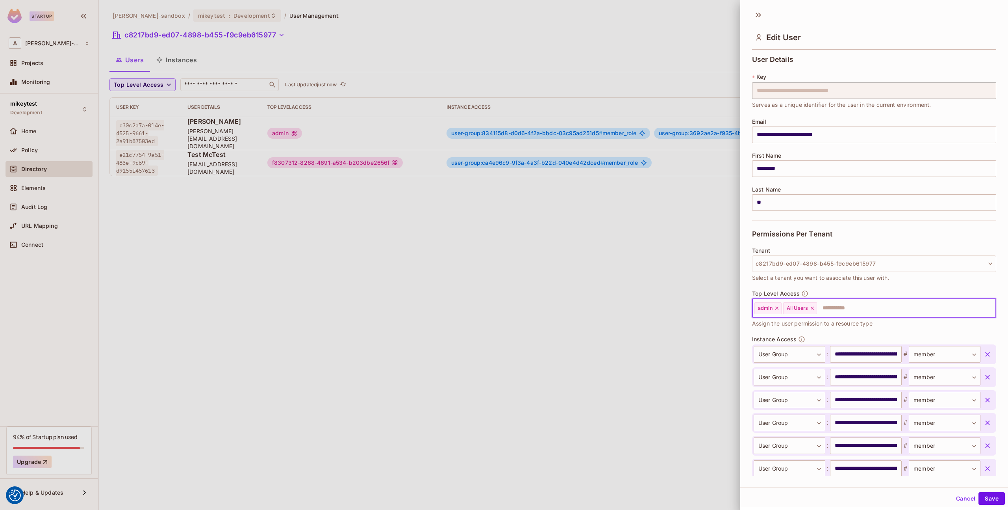
click at [779, 308] on icon at bounding box center [777, 308] width 6 height 6
click at [991, 497] on button "Save" at bounding box center [992, 498] width 26 height 13
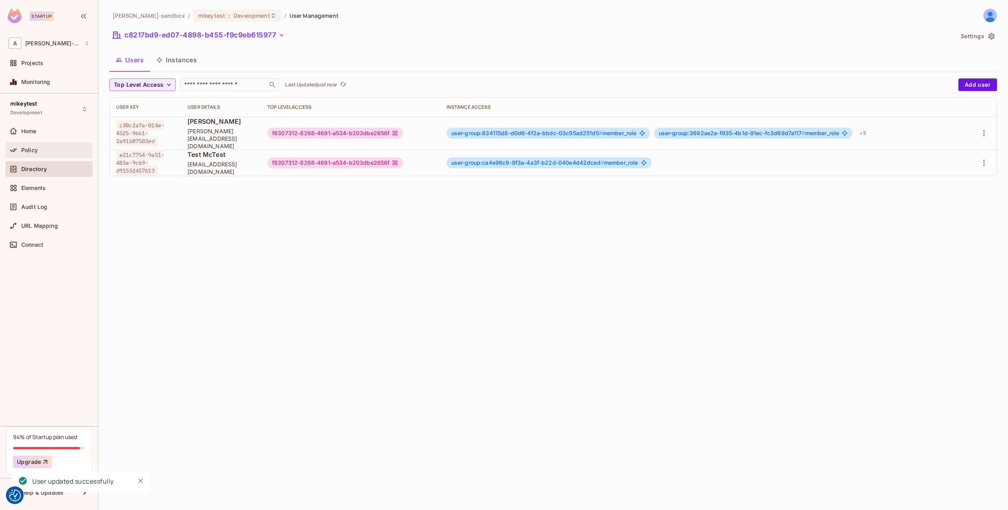
click at [33, 150] on span "Policy" at bounding box center [29, 150] width 17 height 6
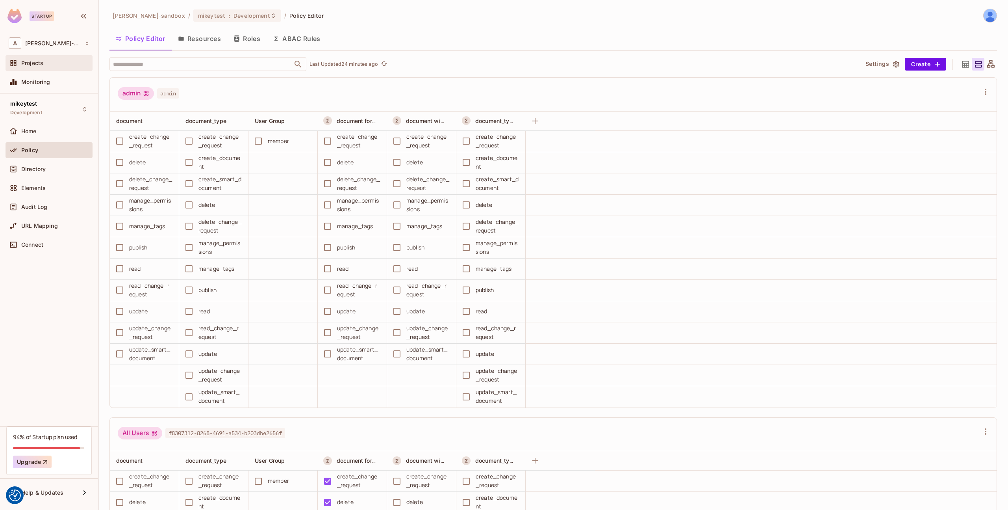
click at [34, 67] on div "Projects" at bounding box center [49, 62] width 81 height 9
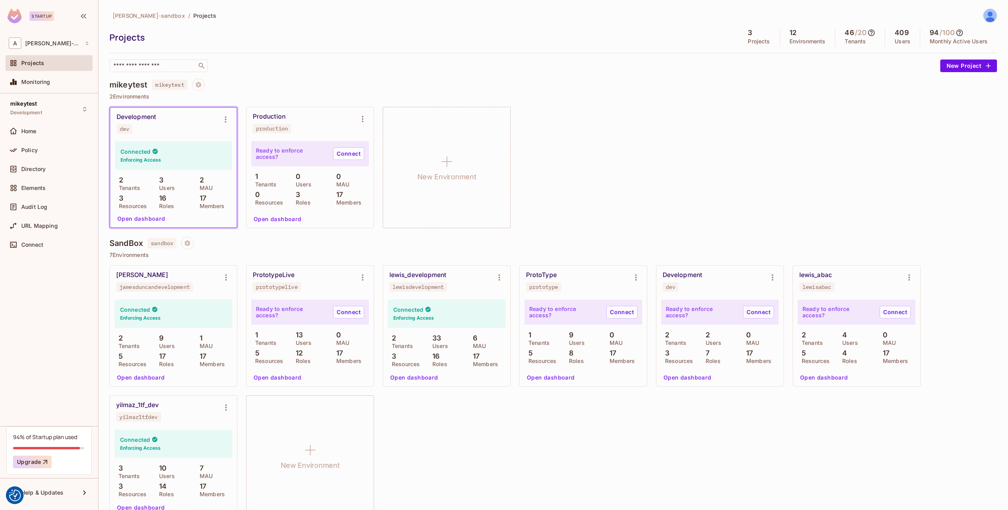
drag, startPoint x: 360, startPoint y: 128, endPoint x: 368, endPoint y: 142, distance: 15.5
click at [368, 142] on div "Production production Ready to enforce access? Connect 1 Tenants 0 Users 0 MAU …" at bounding box center [310, 167] width 127 height 121
click at [363, 121] on icon "Environment settings" at bounding box center [363, 119] width 2 height 6
click at [401, 204] on div "Delete Environment" at bounding box center [411, 204] width 52 height 8
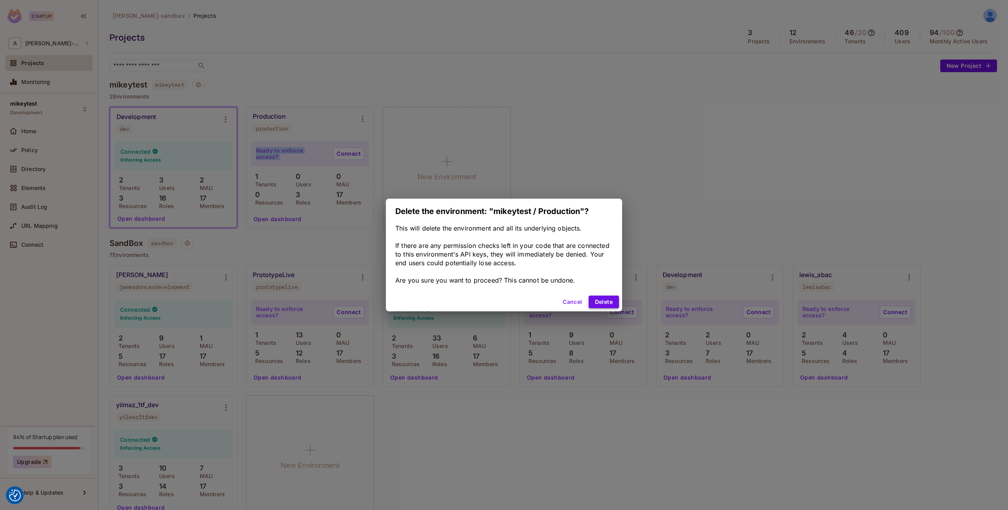
click at [606, 300] on button "Delete" at bounding box center [604, 301] width 30 height 13
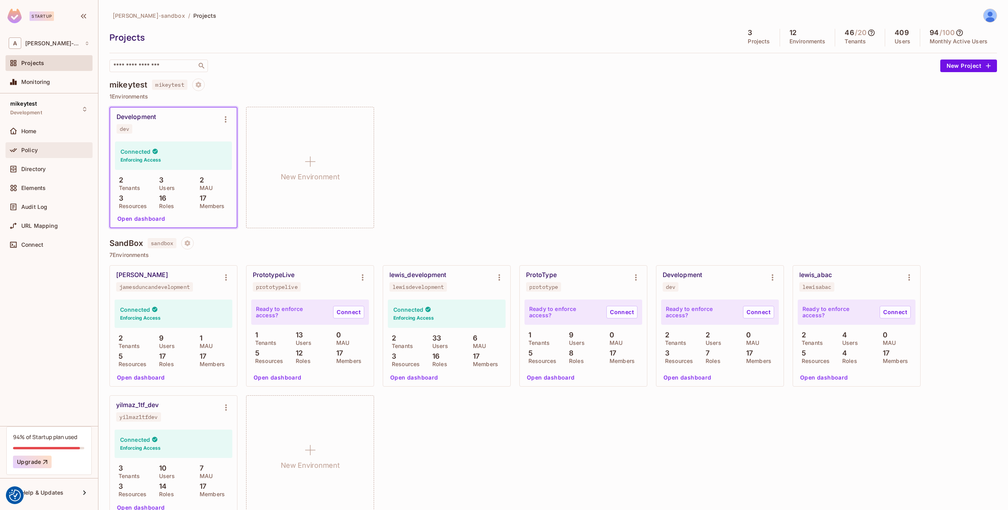
click at [30, 151] on span "Policy" at bounding box center [29, 150] width 17 height 6
